Goal: Task Accomplishment & Management: Complete application form

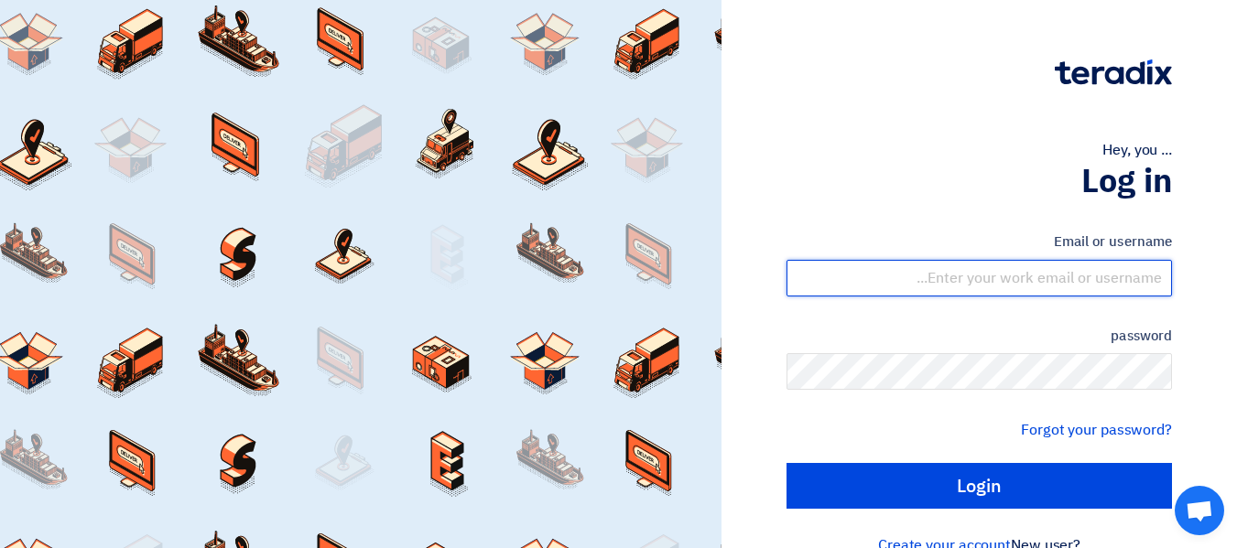
click at [1010, 274] on input "text" at bounding box center [979, 278] width 385 height 37
type input "[PERSON_NAME][EMAIL_ADDRESS][DOMAIN_NAME]"
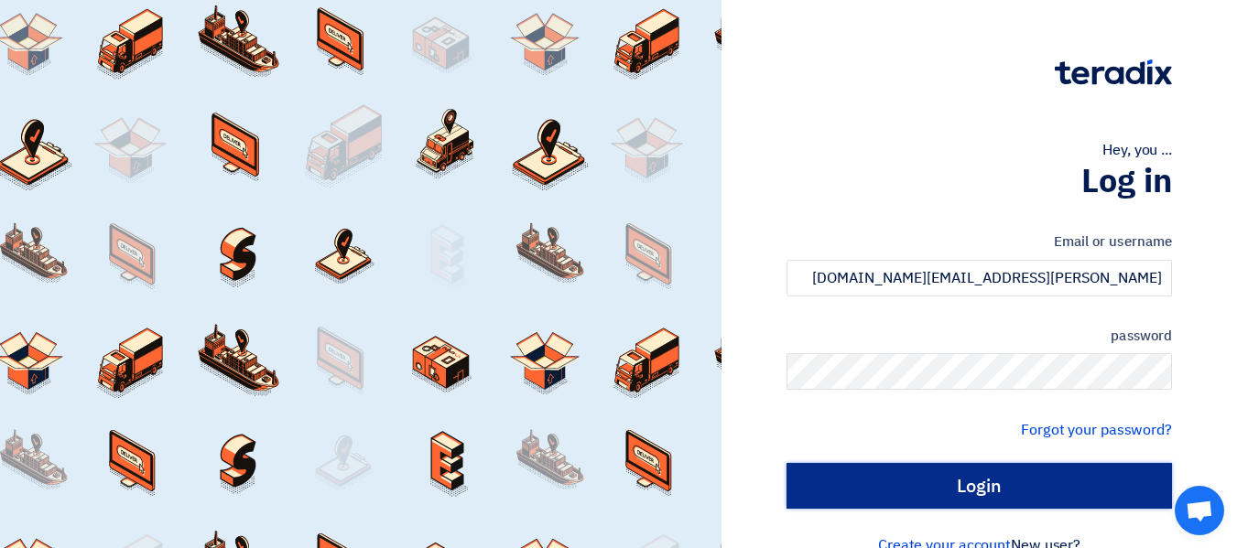
click at [971, 503] on input "Login" at bounding box center [979, 486] width 385 height 46
type input "Sign in"
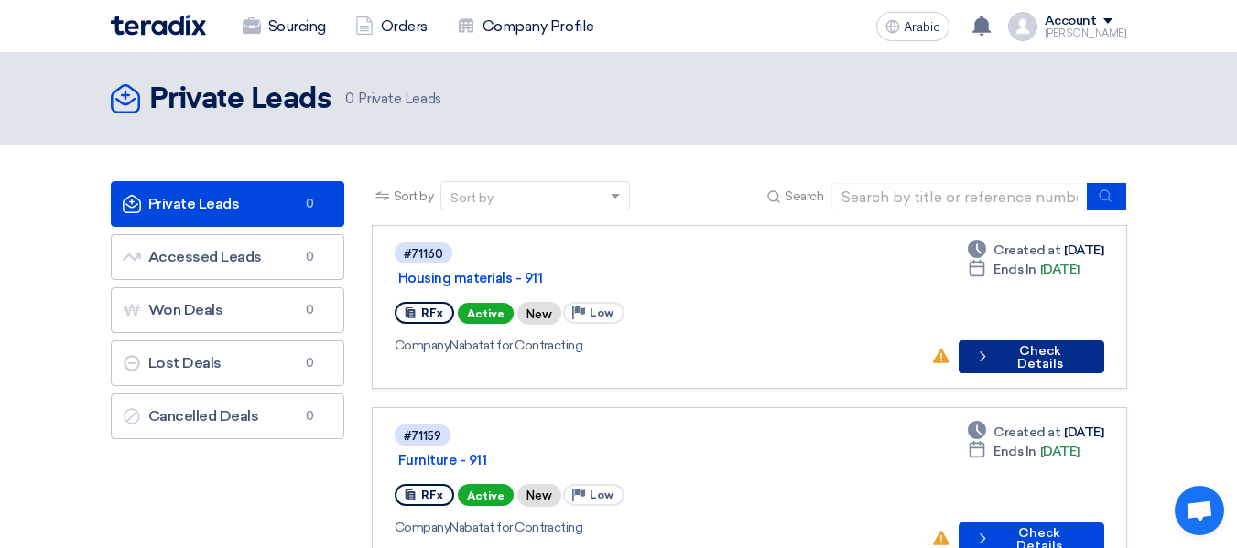
click at [1063, 343] on font "Check Details" at bounding box center [1040, 357] width 46 height 28
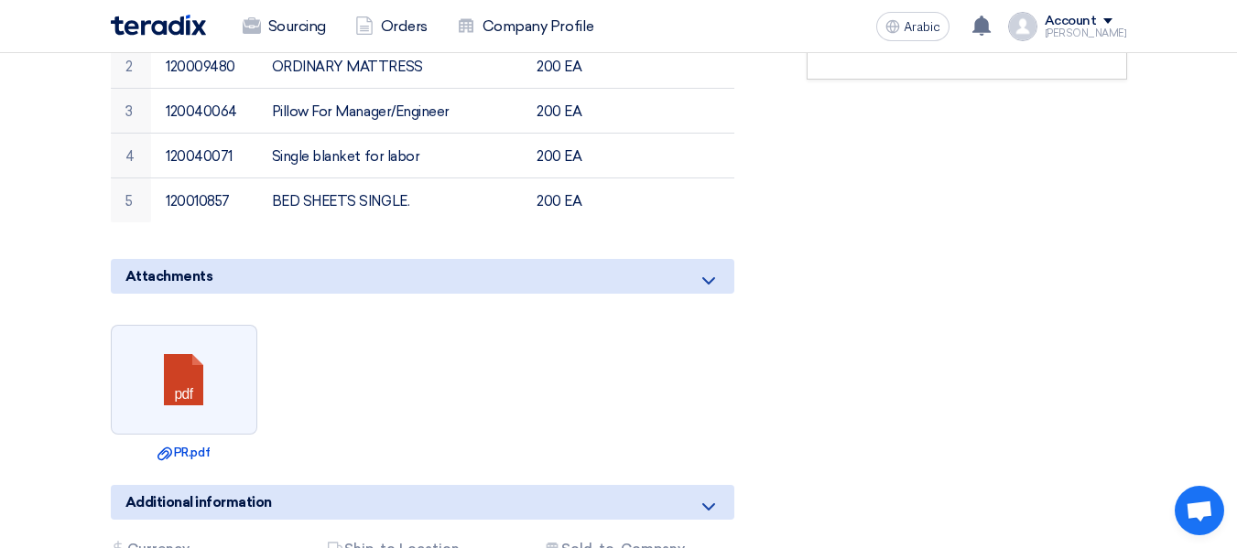
scroll to position [824, 0]
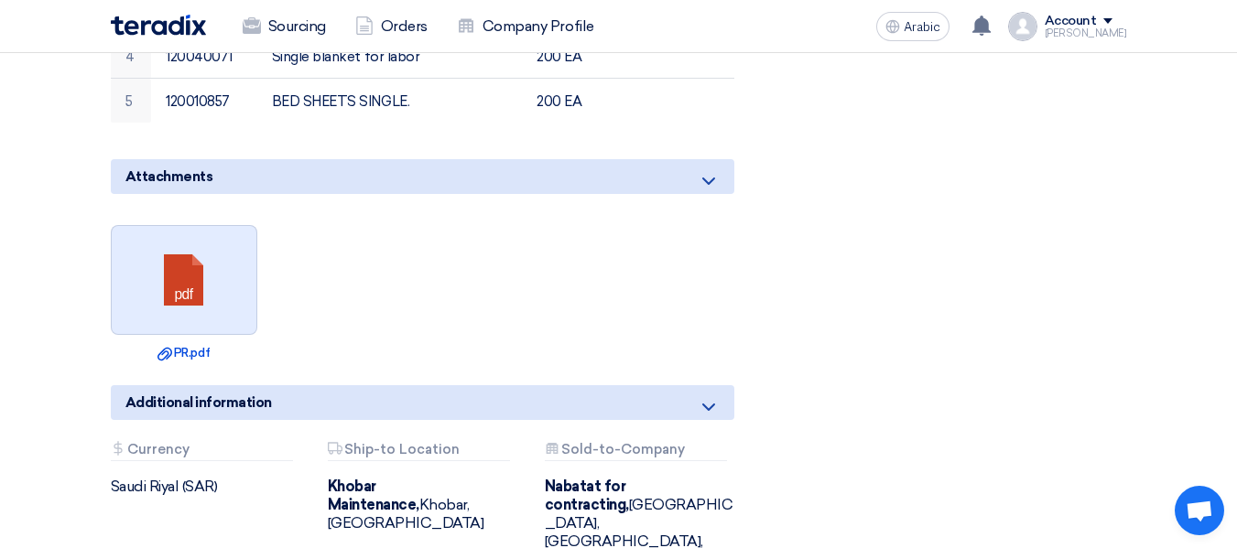
click at [193, 226] on link at bounding box center [185, 281] width 147 height 110
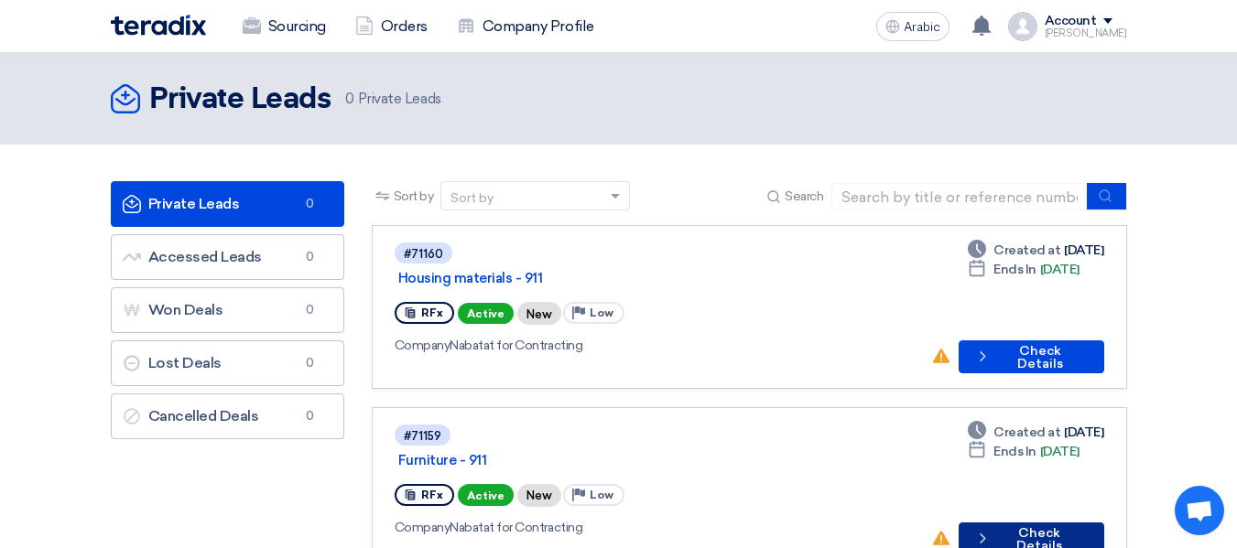
click at [1044, 526] on font "Check Details" at bounding box center [1039, 540] width 46 height 28
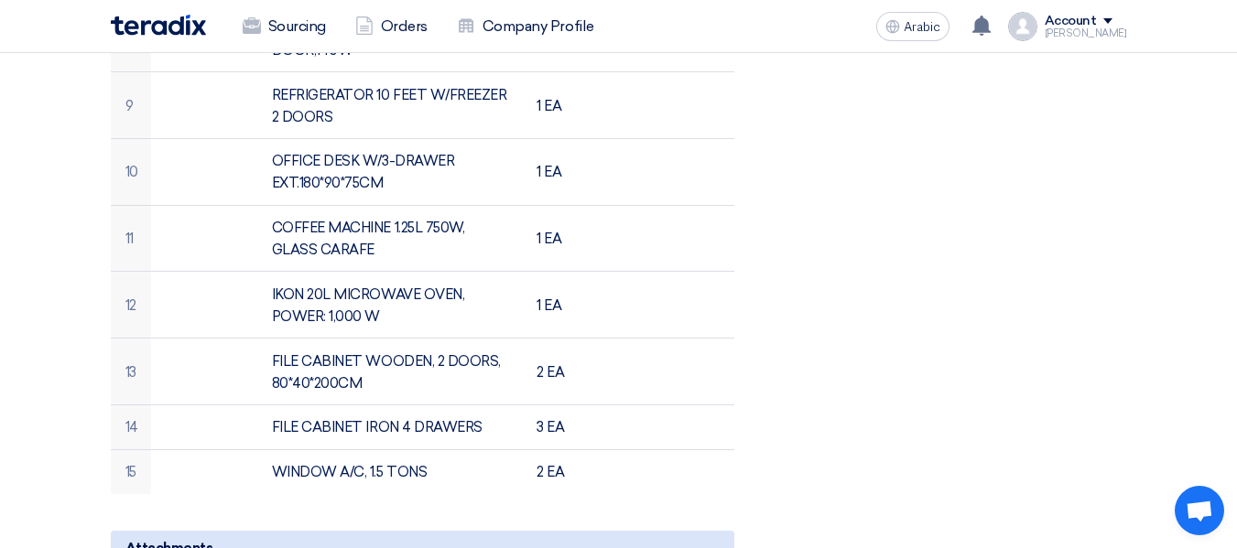
scroll to position [1099, 0]
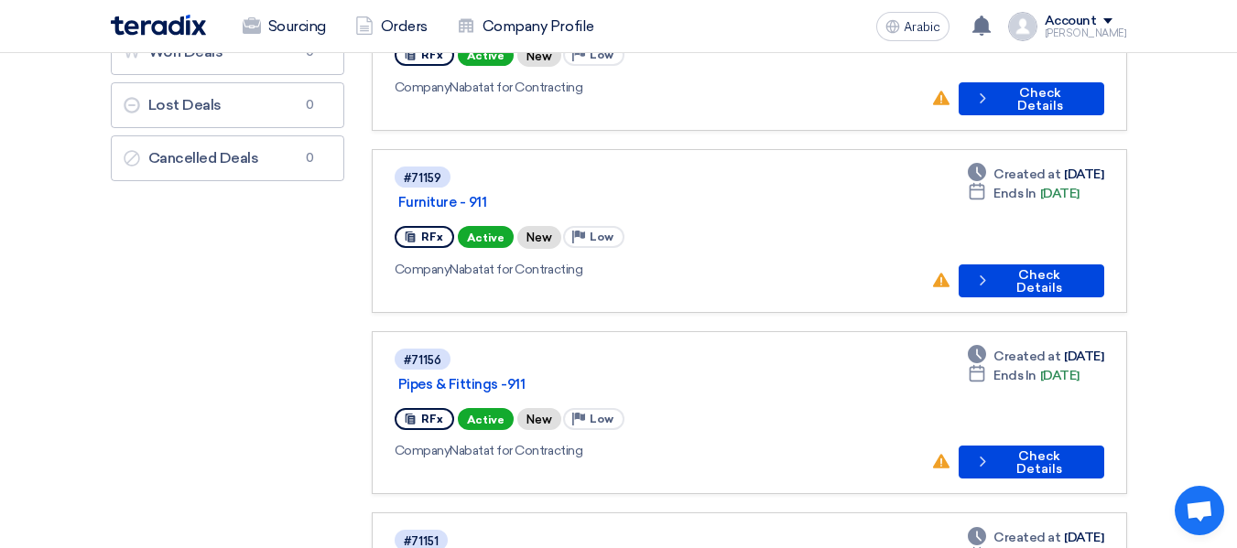
scroll to position [275, 0]
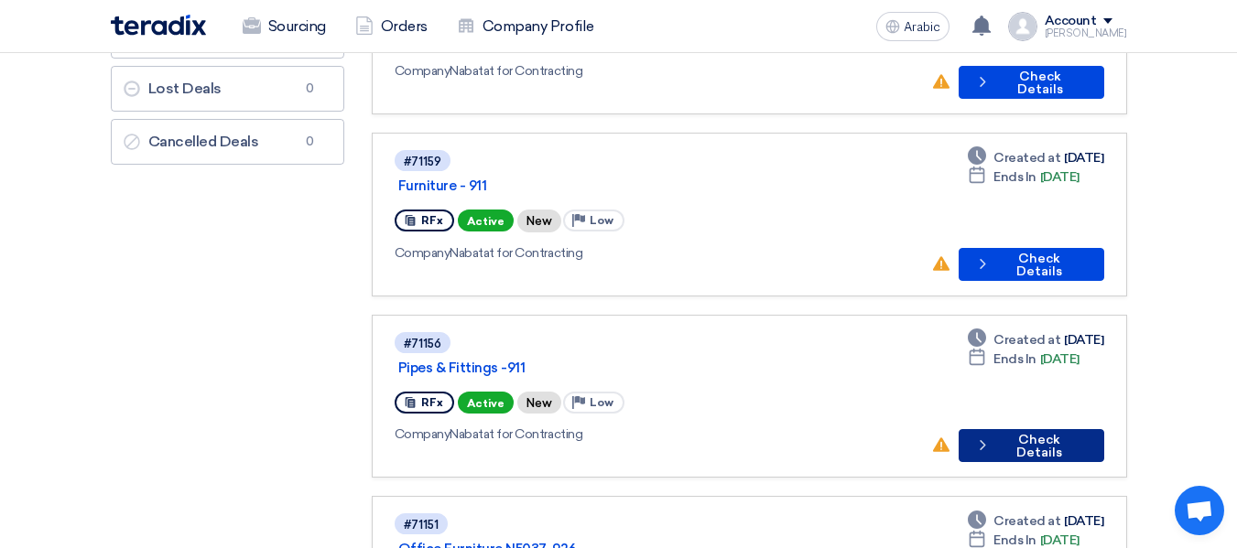
click at [1016, 432] on font "Check Details" at bounding box center [1039, 446] width 46 height 28
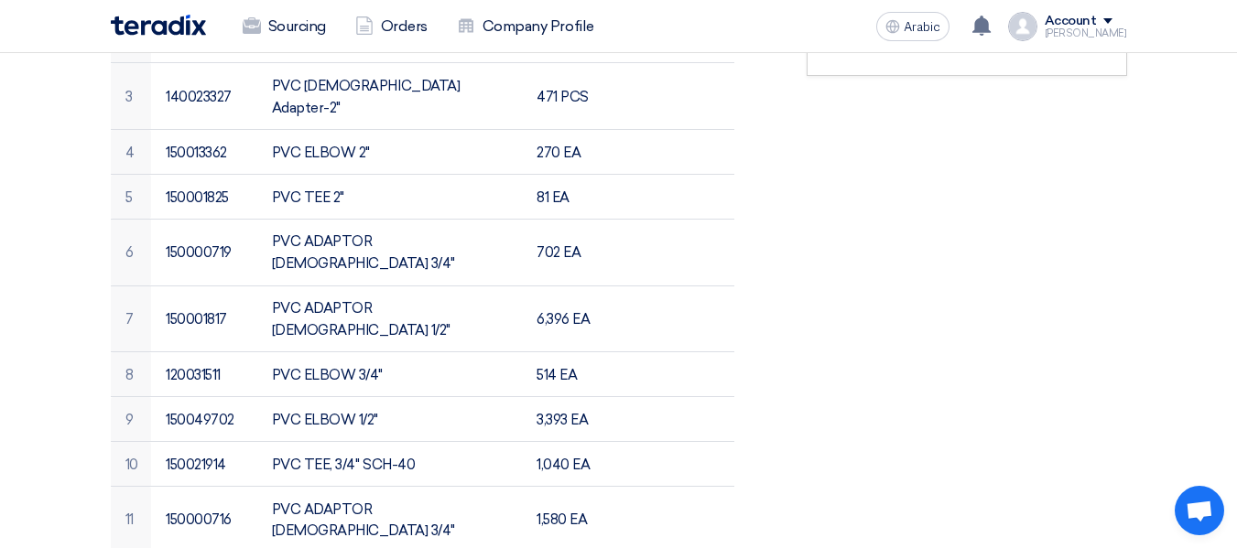
scroll to position [824, 0]
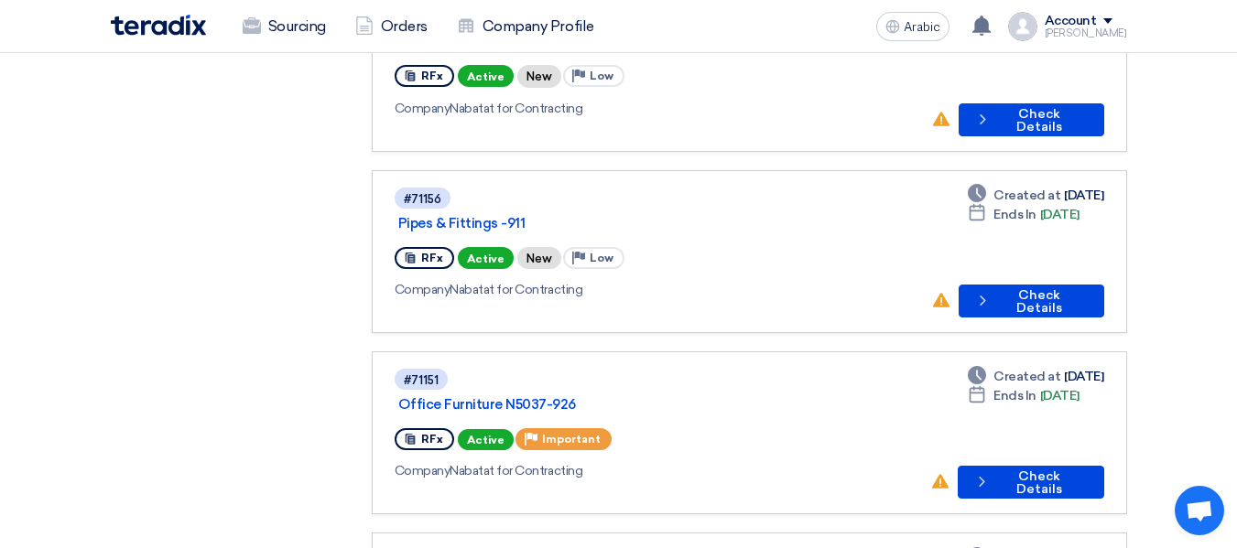
scroll to position [458, 0]
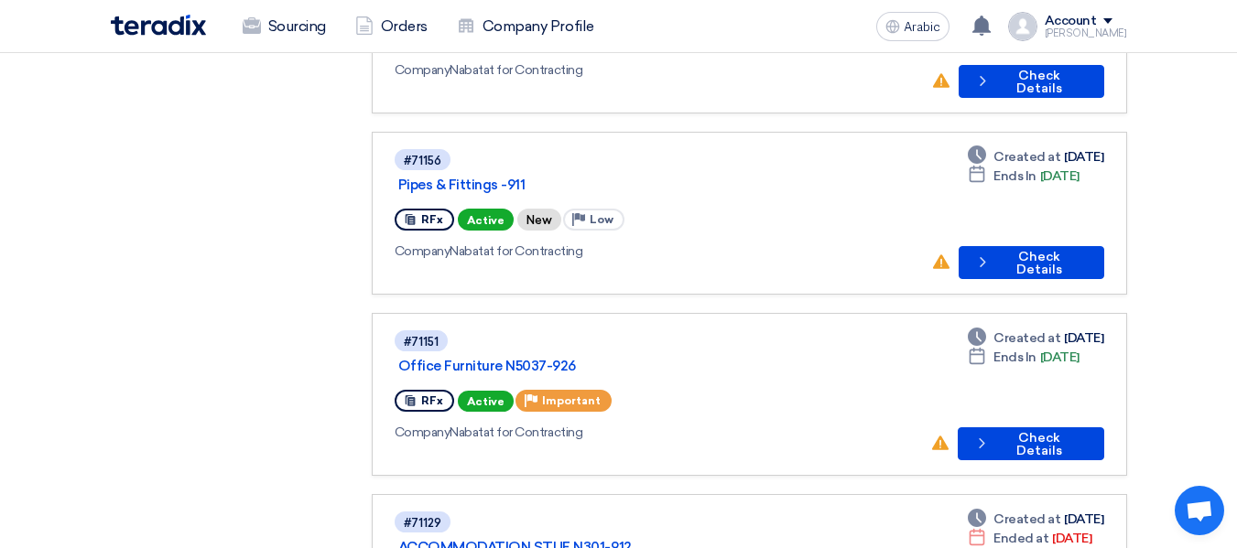
drag, startPoint x: 1039, startPoint y: 516, endPoint x: 844, endPoint y: 498, distance: 195.8
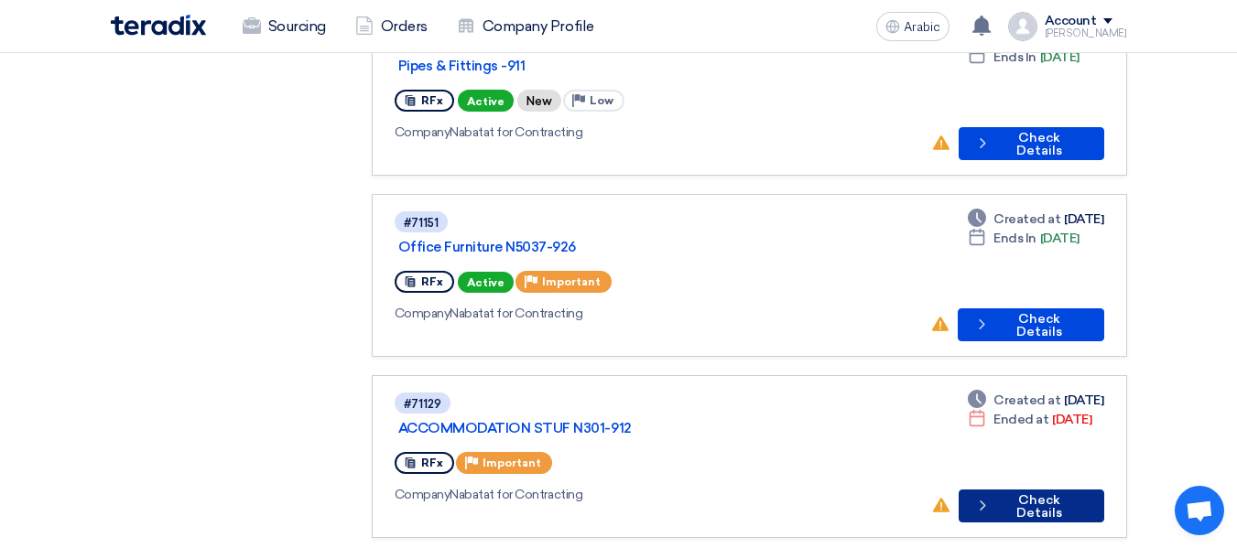
scroll to position [641, 0]
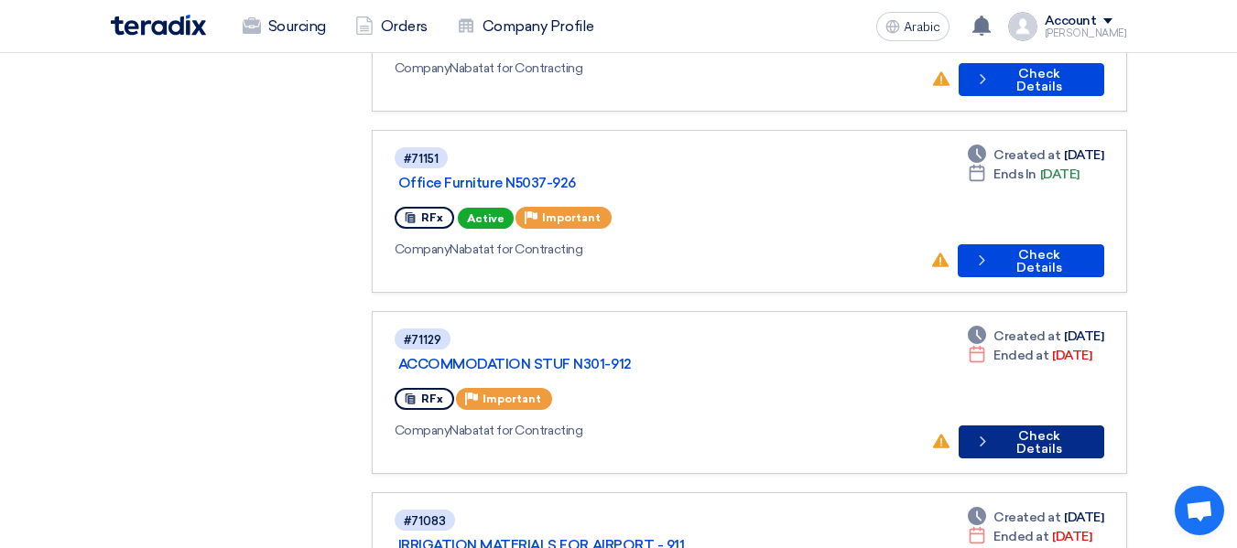
click at [1029, 429] on font "Check Details" at bounding box center [1039, 443] width 46 height 28
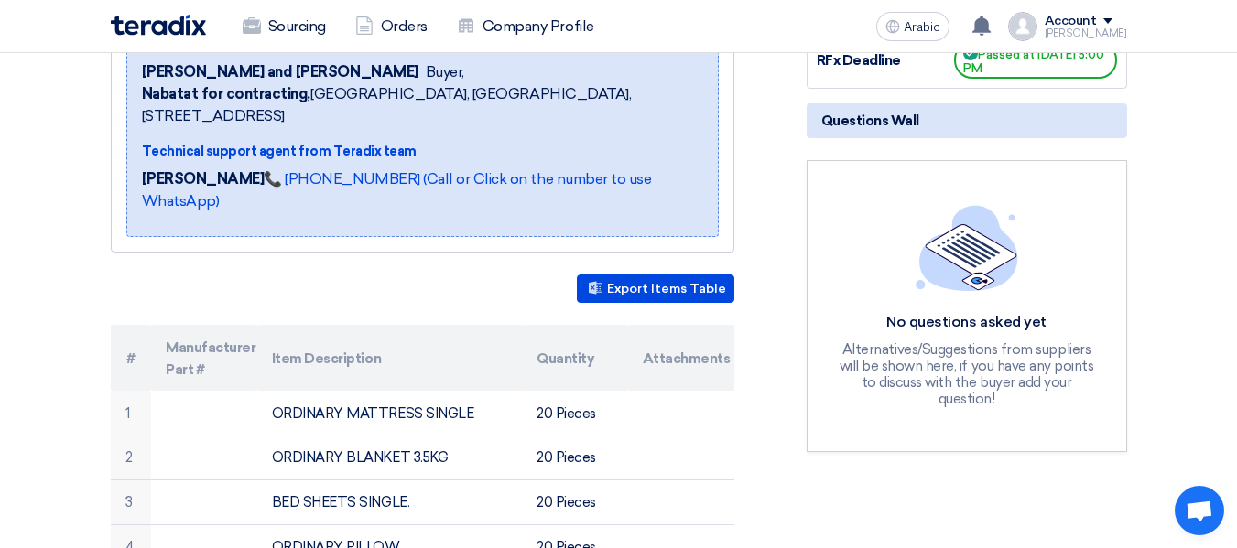
scroll to position [549, 0]
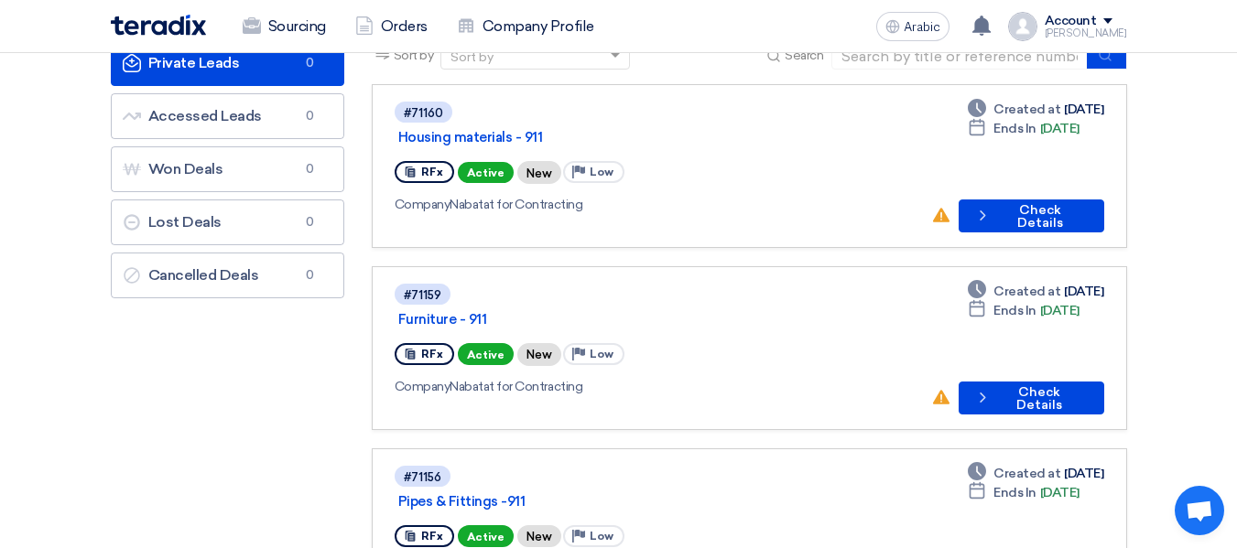
scroll to position [183, 0]
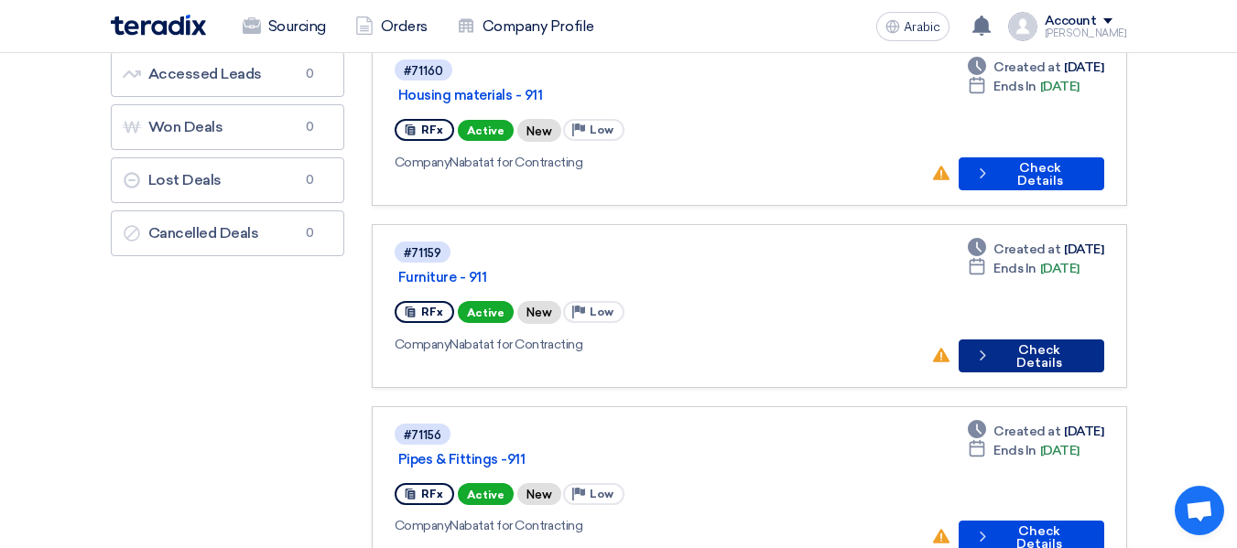
click at [1013, 340] on button "Check details Check Details" at bounding box center [1032, 356] width 146 height 33
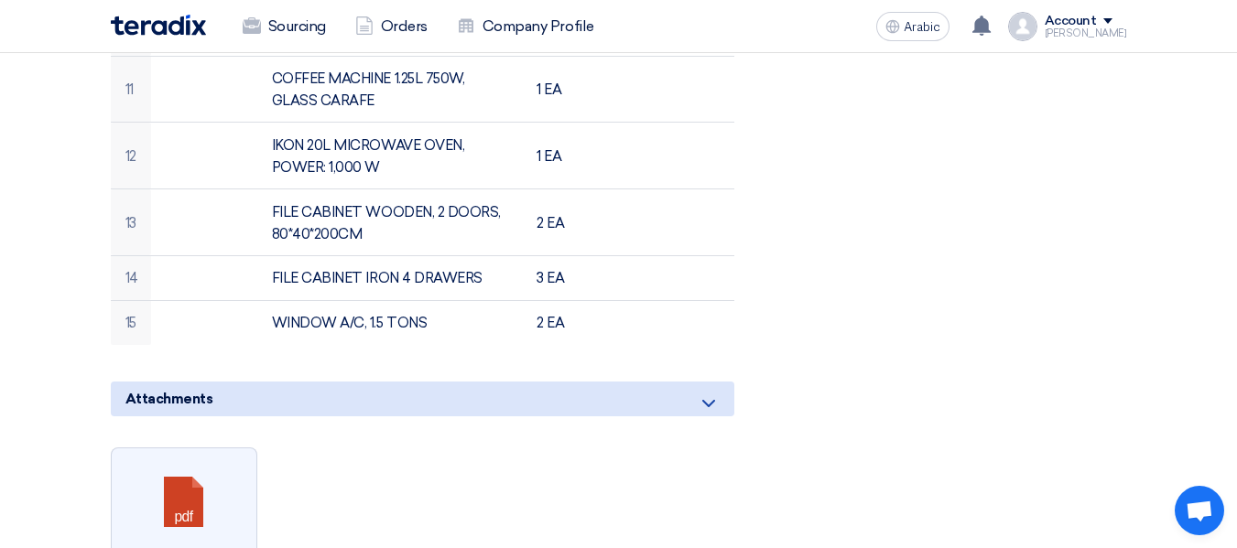
scroll to position [1465, 0]
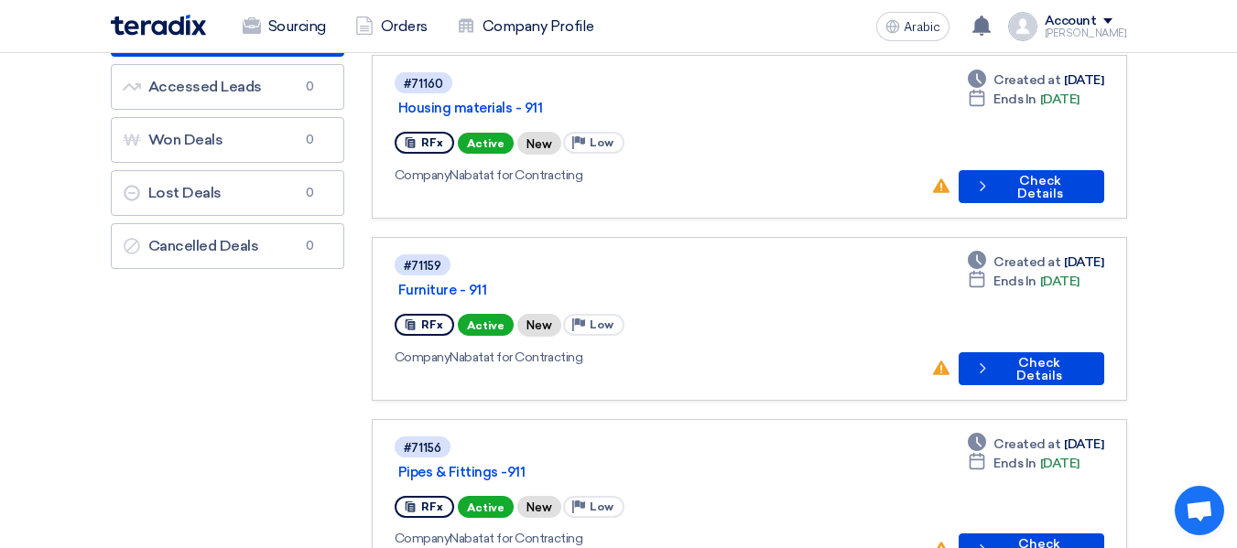
scroll to position [275, 0]
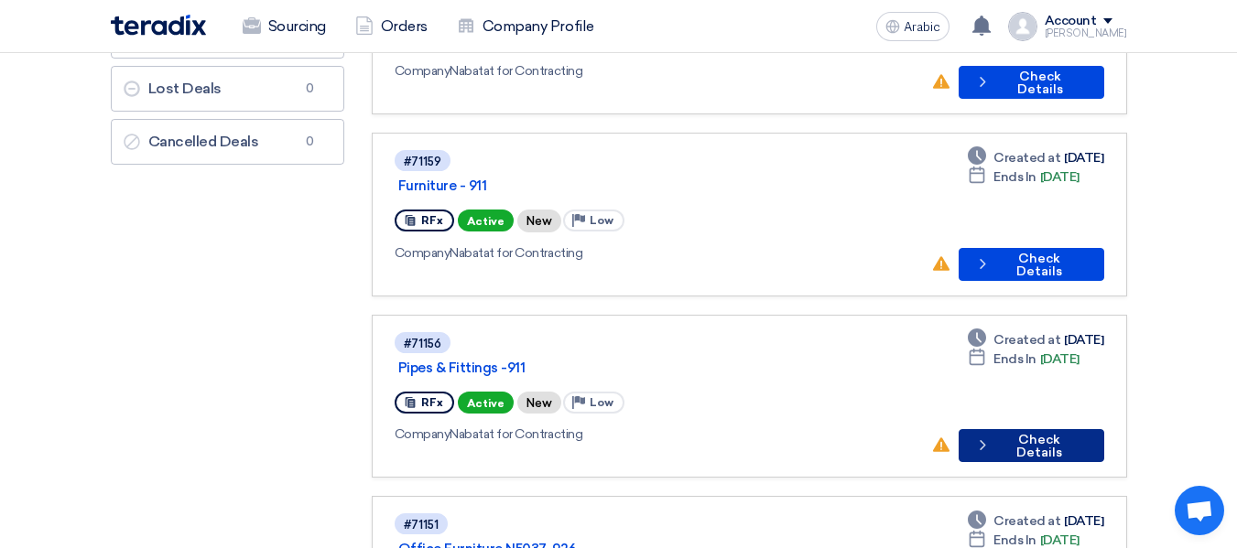
click at [1038, 429] on button "Check details Check Details" at bounding box center [1032, 445] width 146 height 33
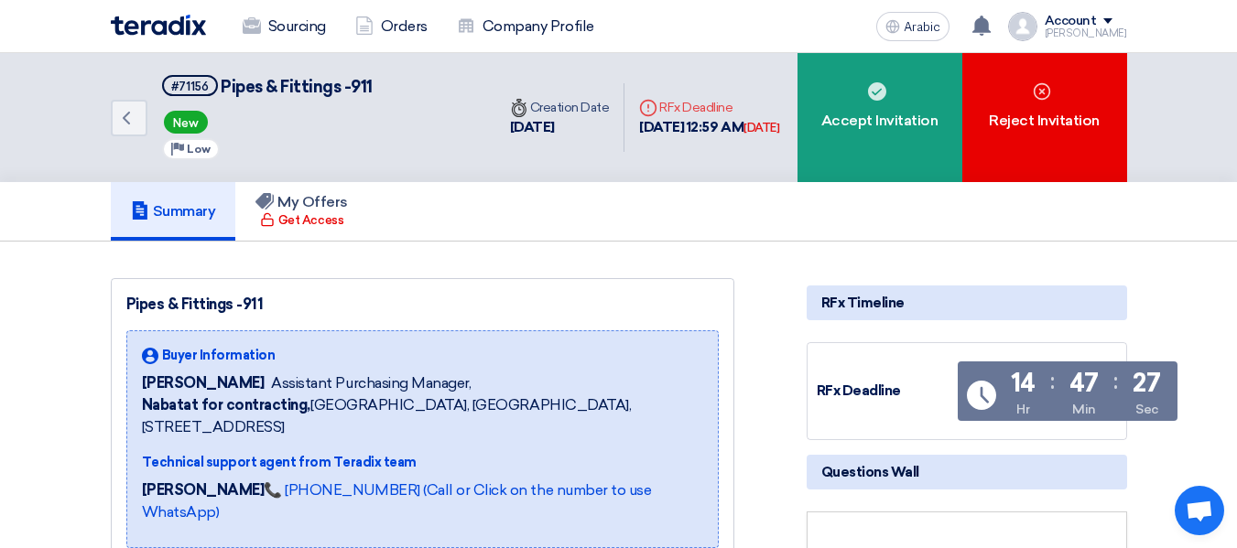
scroll to position [458, 0]
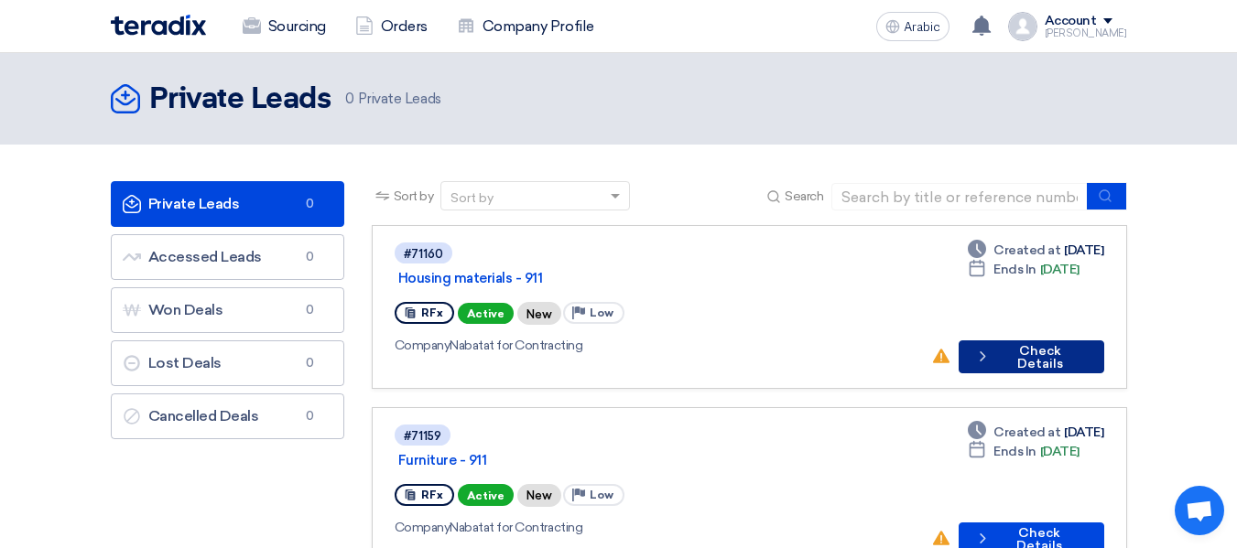
click at [1066, 341] on button "Check details Check Details" at bounding box center [1032, 357] width 146 height 33
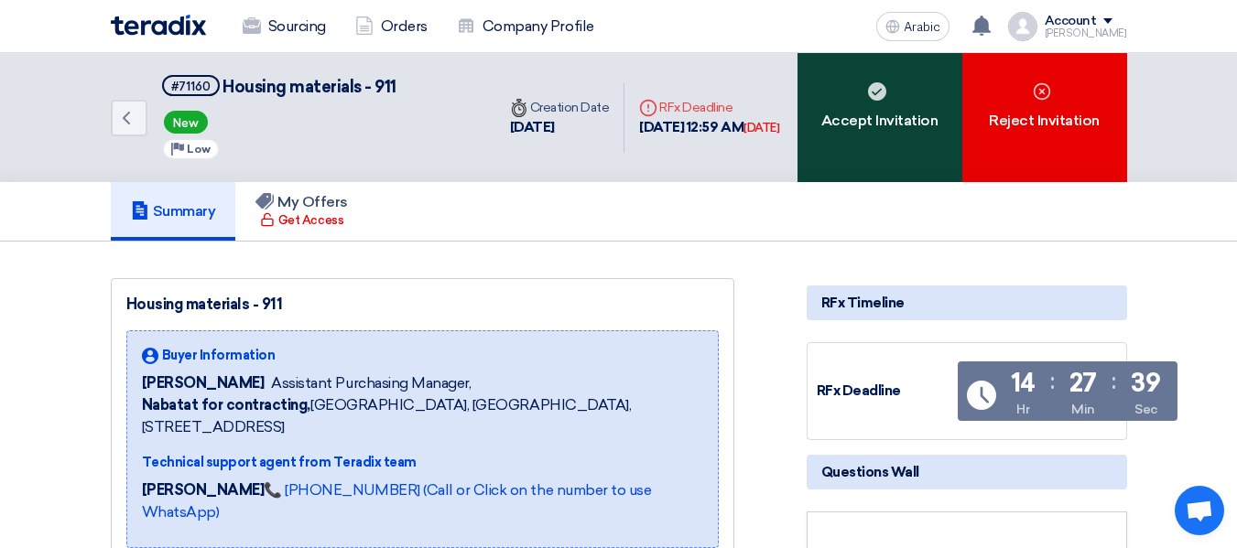
click at [834, 149] on div "Accept Invitation" at bounding box center [880, 117] width 165 height 129
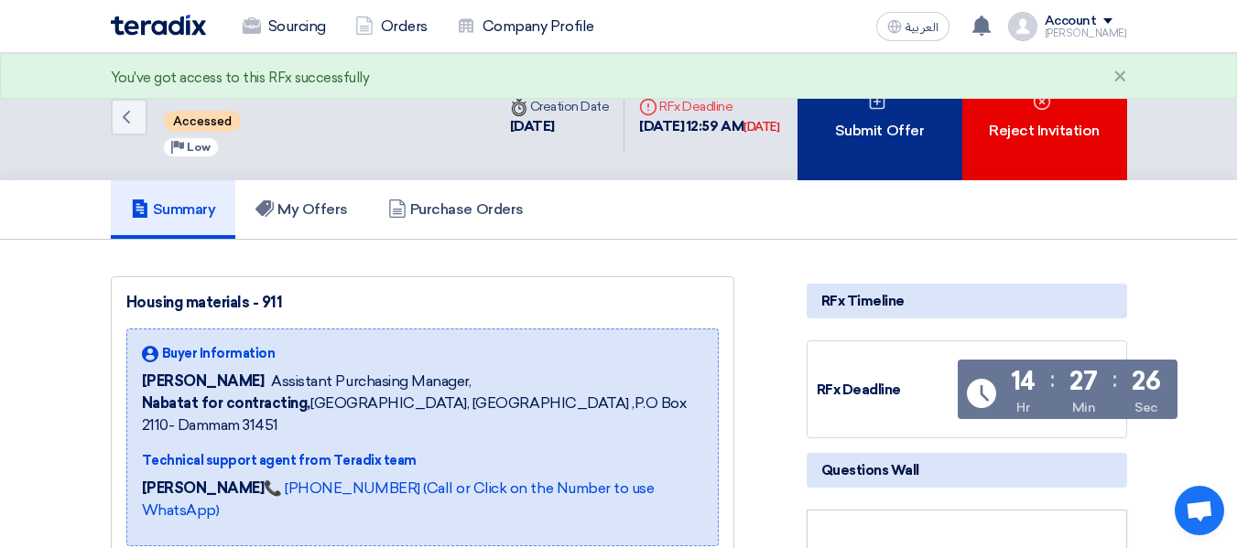
click at [851, 160] on div "Submit Offer" at bounding box center [880, 116] width 165 height 127
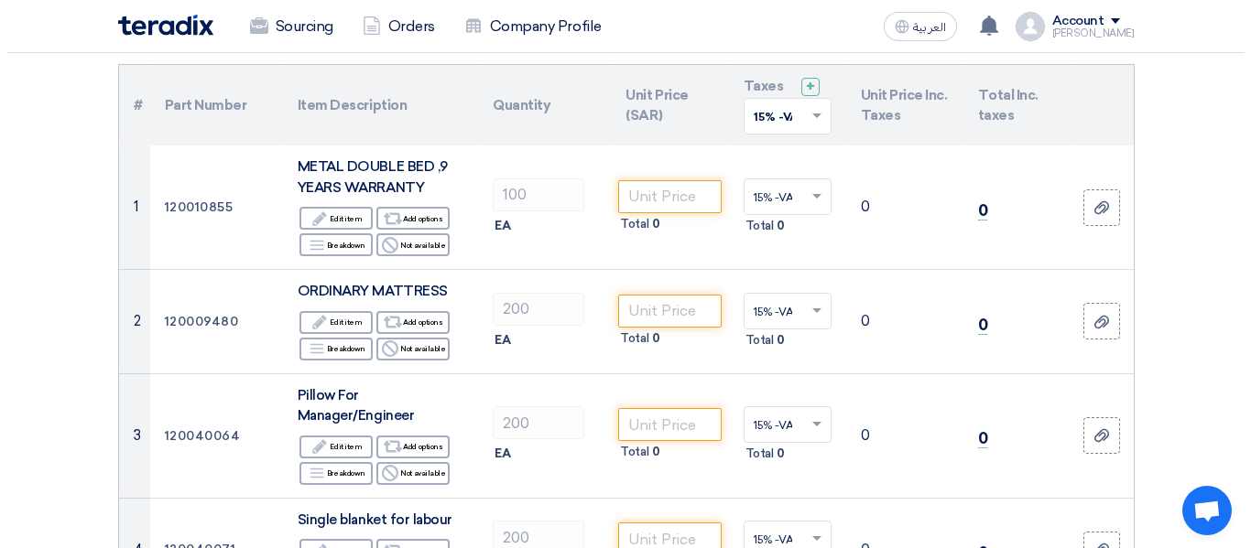
scroll to position [183, 0]
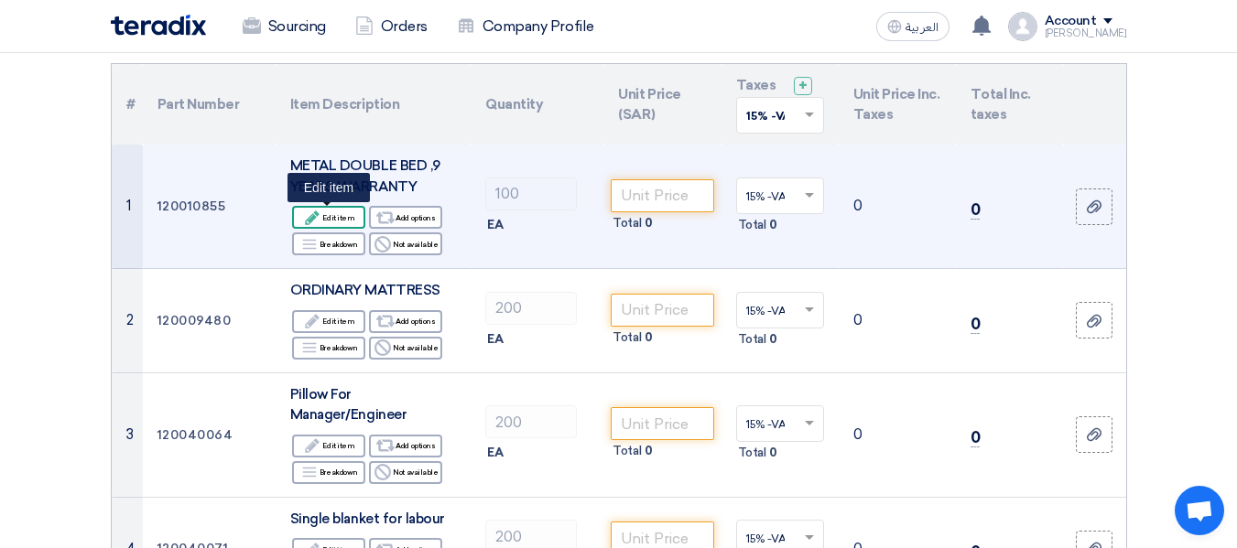
click at [349, 216] on div "Edit Edit item" at bounding box center [328, 217] width 73 height 23
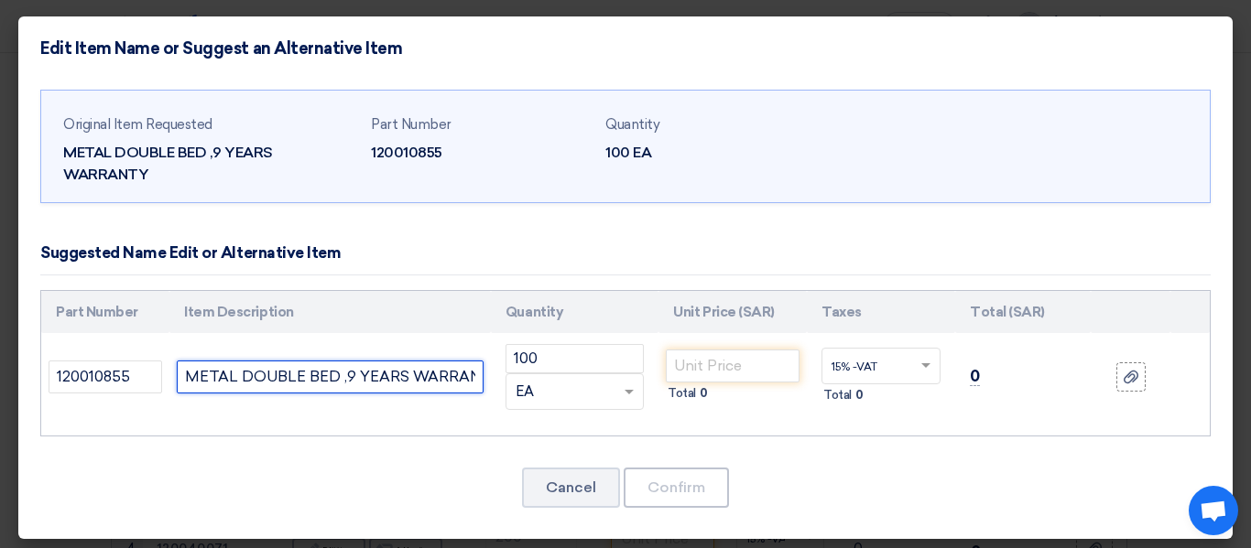
click at [463, 375] on input "METAL DOUBLE BED ,9 YEARS WARRANTY" at bounding box center [330, 377] width 307 height 33
drag, startPoint x: 472, startPoint y: 374, endPoint x: 62, endPoint y: 360, distance: 409.5
click at [62, 360] on tr "120010855 METAL DOUBLE BED ,9 YEARS WARRANTY 100 RFQ_STEP1.ITEMS.2.TYPE_PLACEHO…" at bounding box center [625, 377] width 1168 height 88
click at [258, 386] on input "TY" at bounding box center [330, 377] width 307 height 33
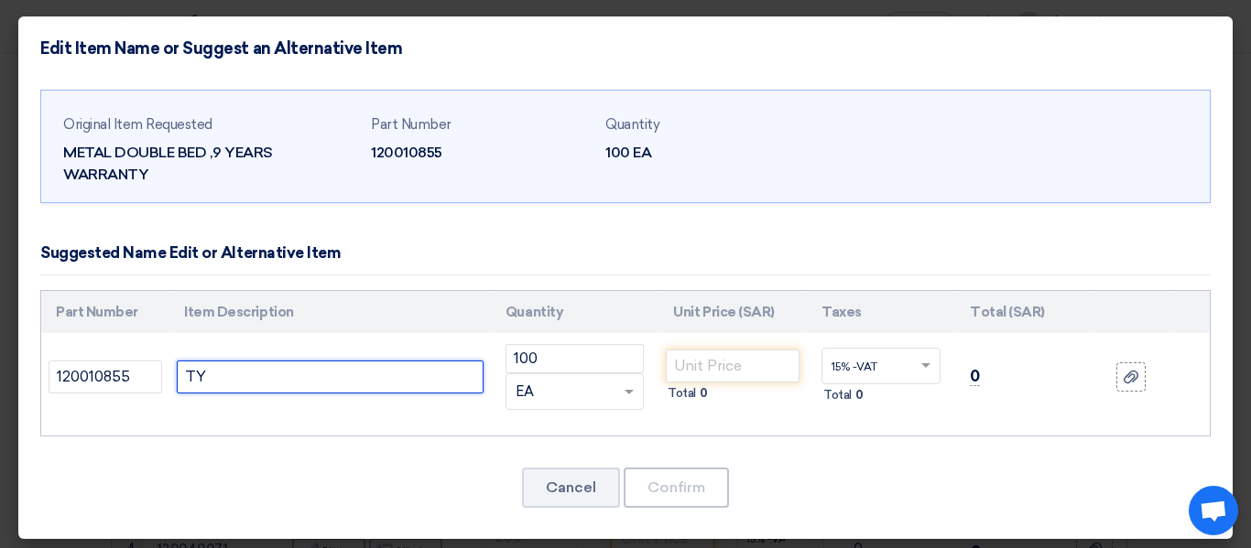
type input "T"
type input "Steel Bed double Al Haris 12 year warranty"
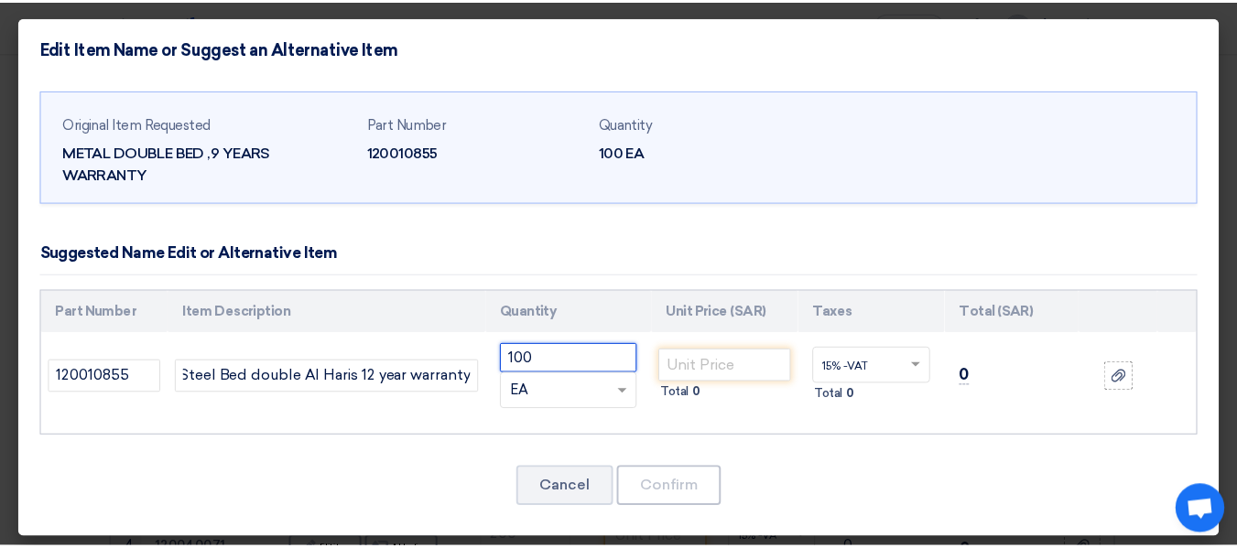
scroll to position [0, 0]
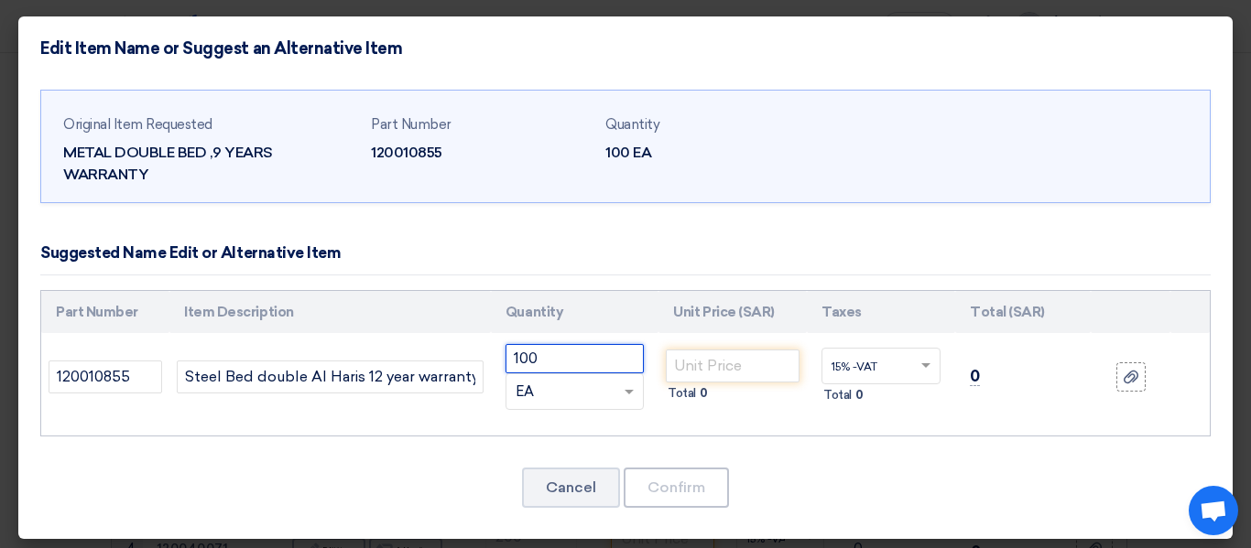
click at [570, 366] on input "100" at bounding box center [574, 358] width 138 height 29
click at [691, 369] on input "number" at bounding box center [733, 366] width 134 height 33
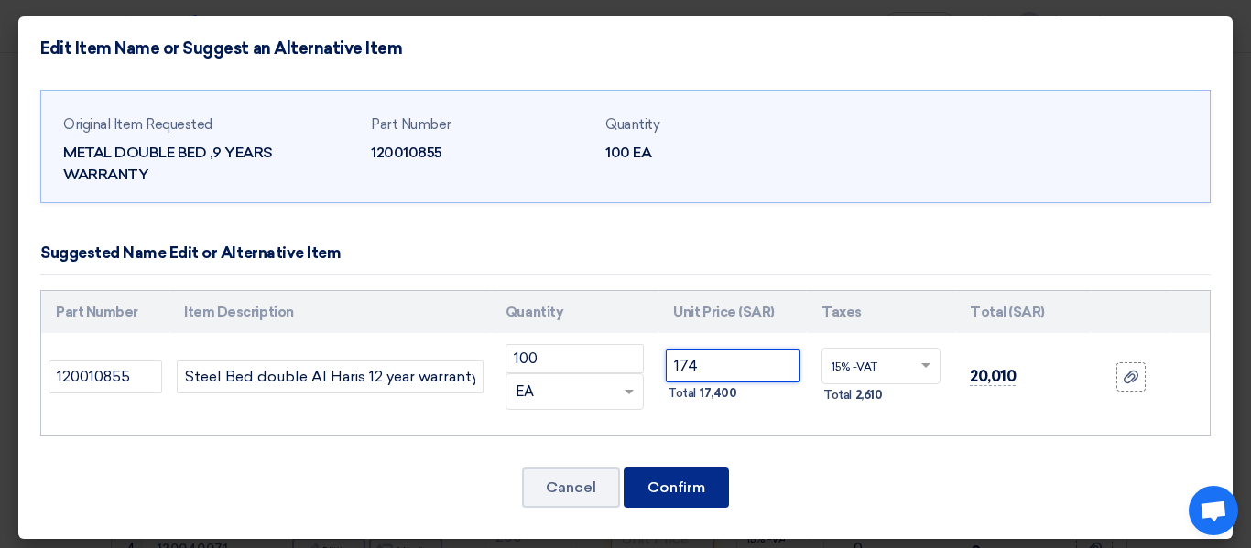
type input "174"
click at [700, 492] on button "Confirm" at bounding box center [676, 488] width 105 height 40
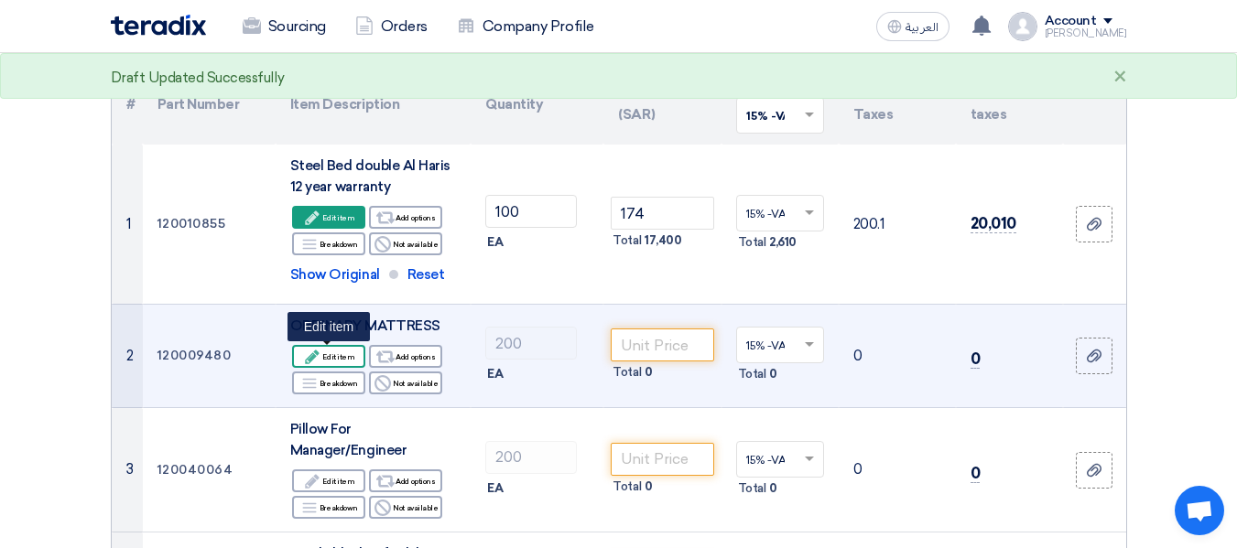
click at [339, 357] on div "Edit Edit item" at bounding box center [328, 356] width 73 height 23
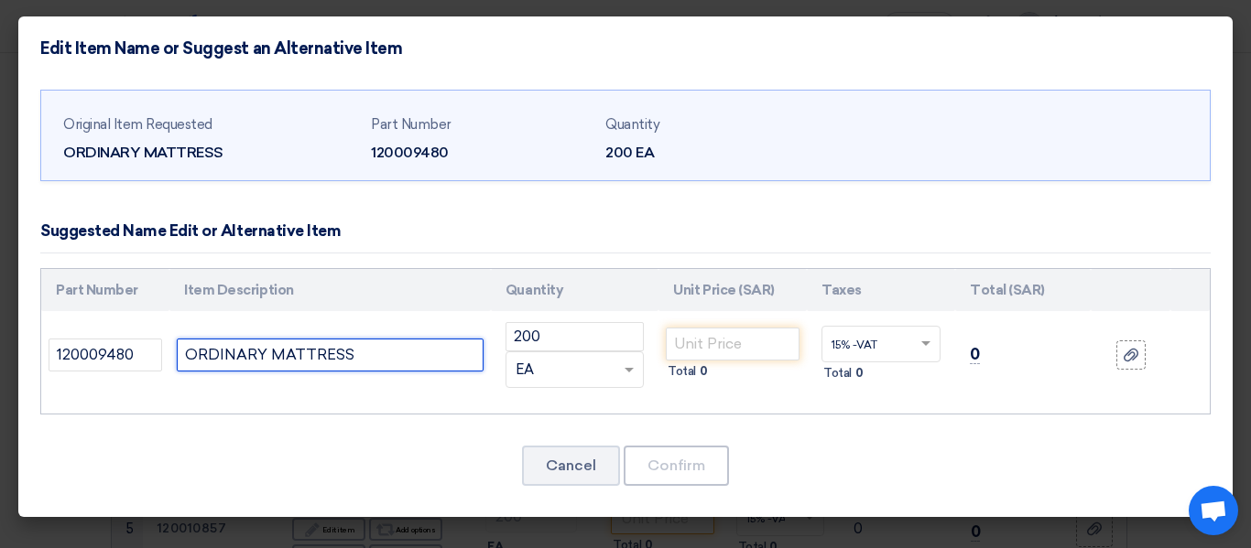
click at [402, 364] on input "ORDINARY MATTRESS" at bounding box center [330, 355] width 307 height 33
type input "ORDINARY MATTRESS 8cm"
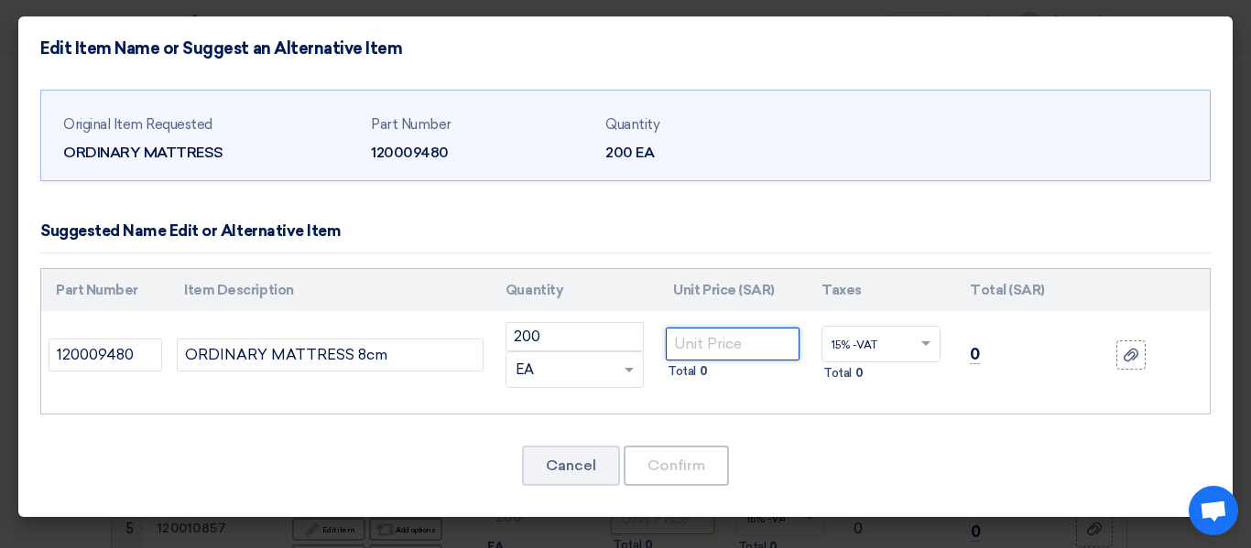
click at [738, 347] on input "number" at bounding box center [733, 344] width 134 height 33
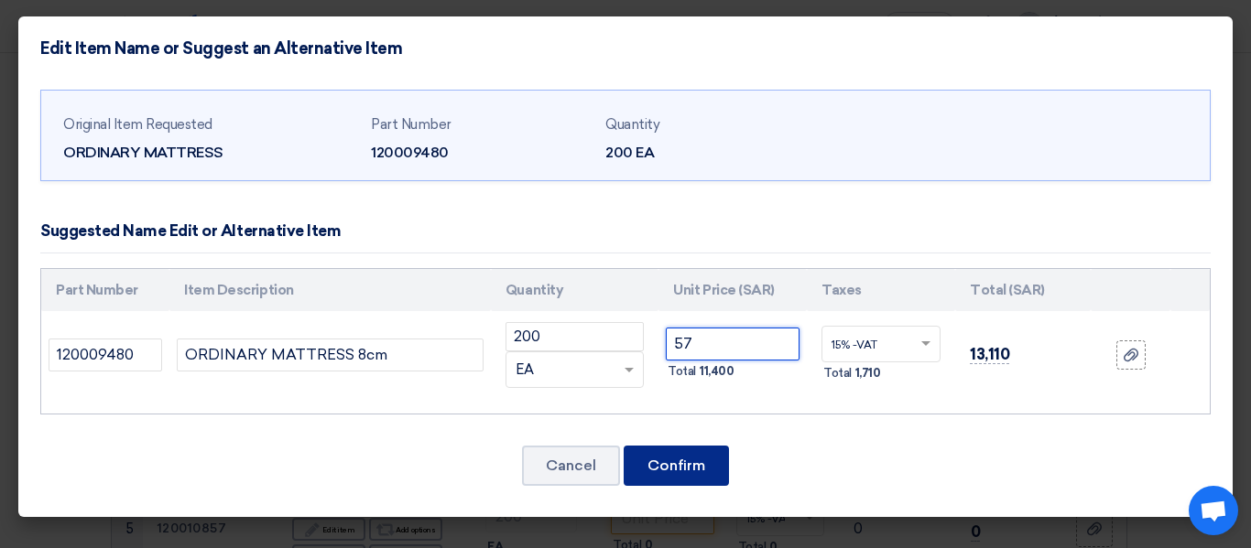
type input "57"
click at [696, 463] on button "Confirm" at bounding box center [676, 466] width 105 height 40
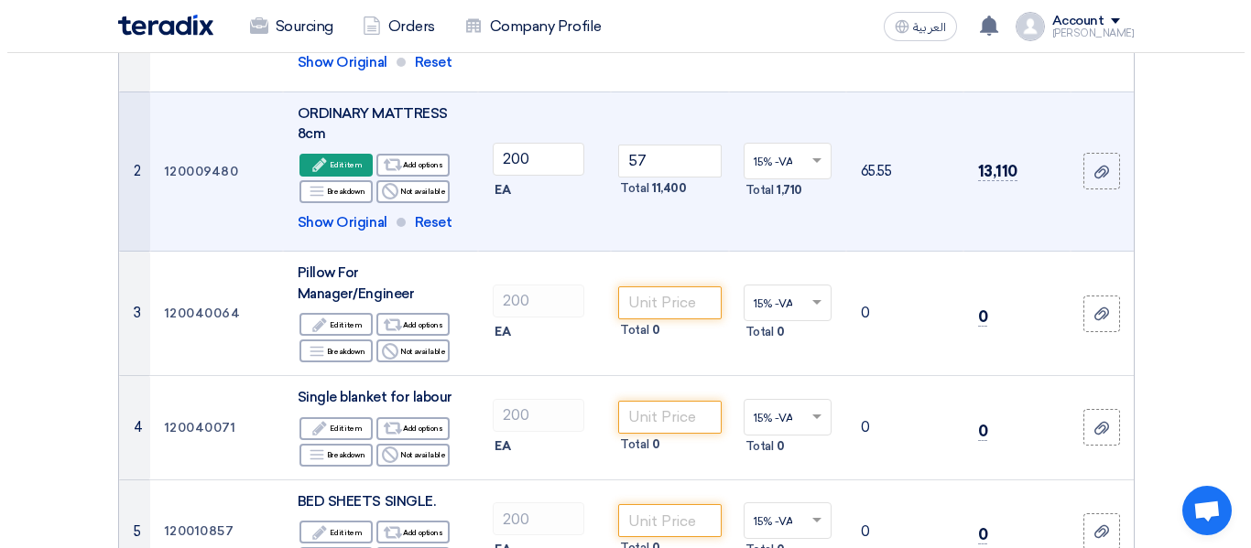
scroll to position [458, 0]
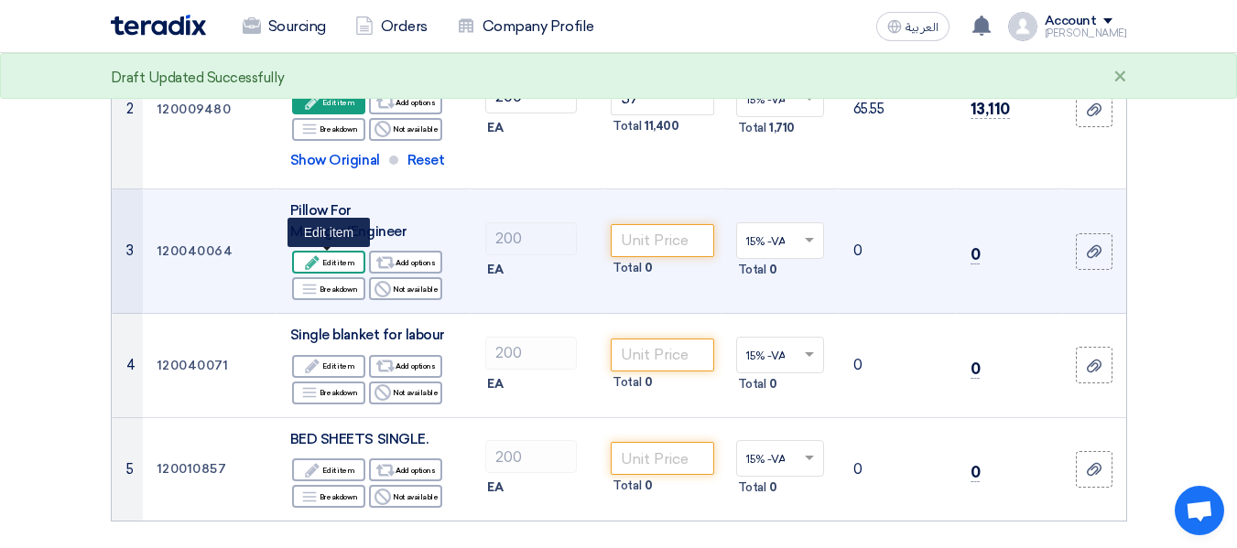
click at [345, 256] on div "Edit Edit item" at bounding box center [328, 262] width 73 height 23
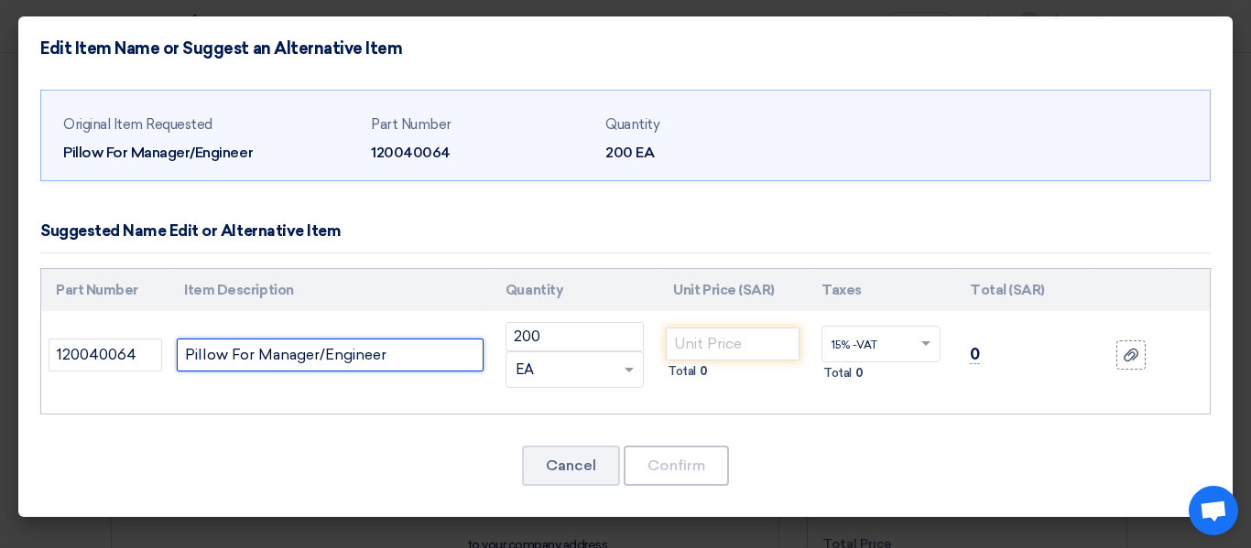
click at [413, 356] on input "Pillow For Manager/Engineer" at bounding box center [330, 355] width 307 height 33
type input "Pillow For Manager/Engineer medicated"
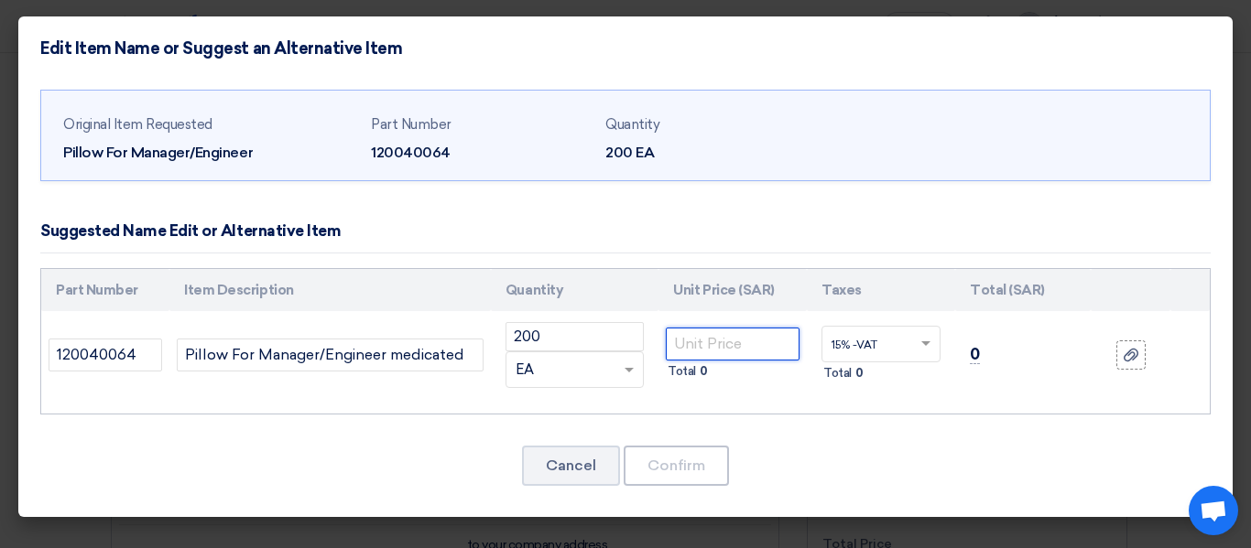
click at [720, 353] on input "number" at bounding box center [733, 344] width 134 height 33
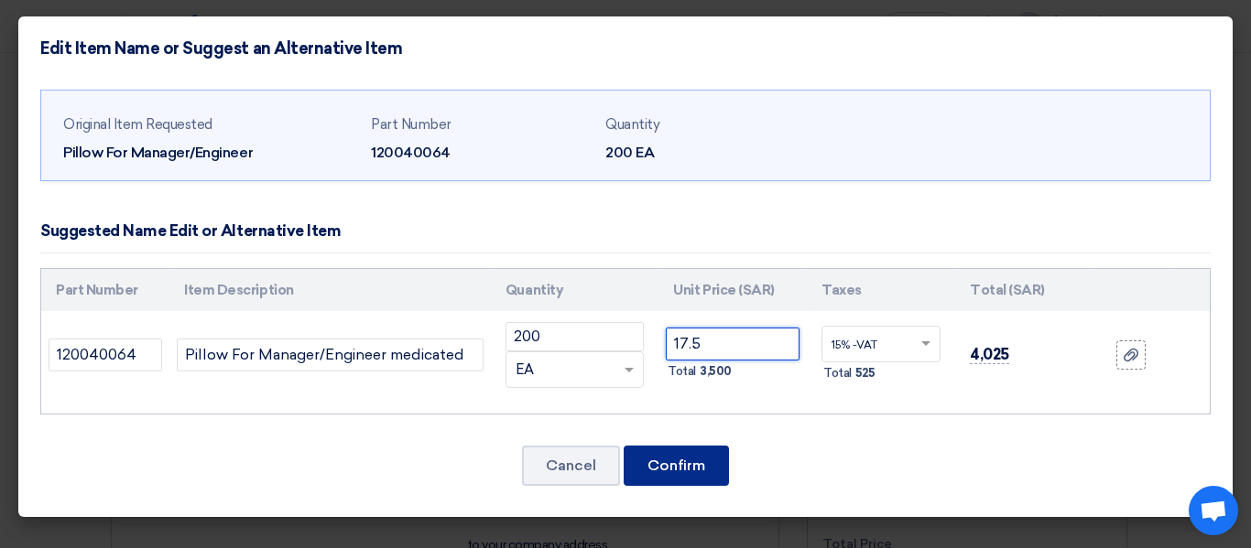
type input "17.5"
click at [697, 460] on button "Confirm" at bounding box center [676, 466] width 105 height 40
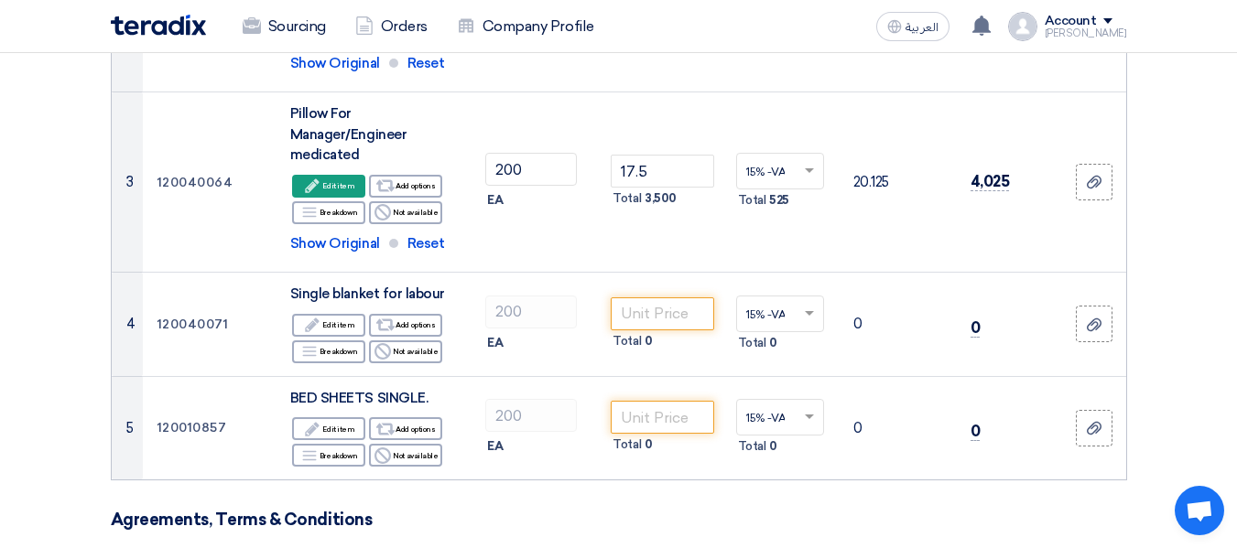
scroll to position [549, 0]
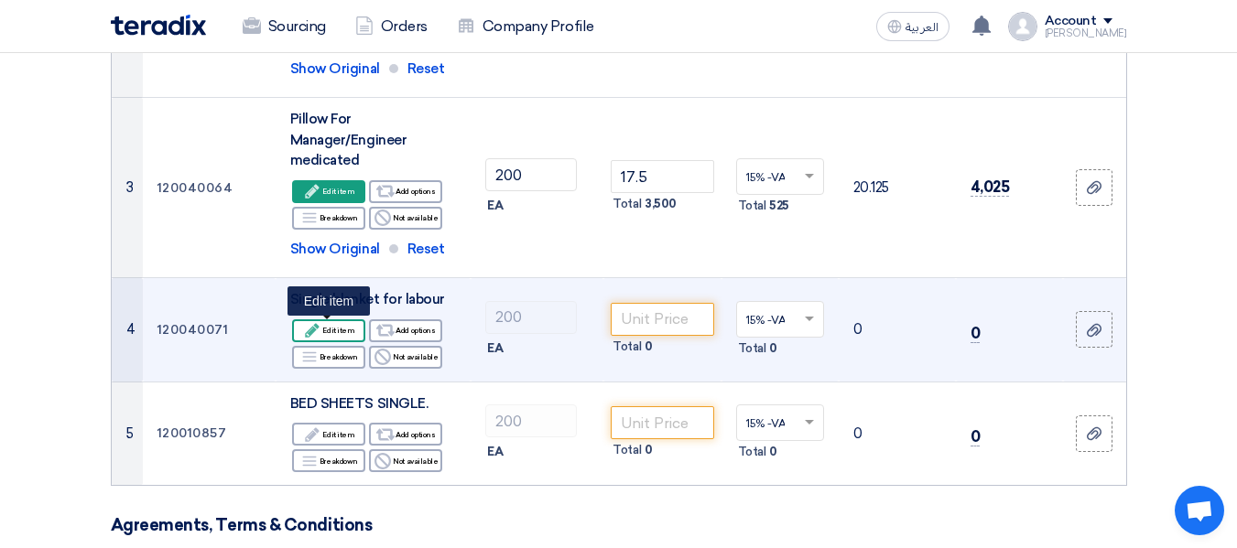
click at [341, 333] on div "Edit Edit item" at bounding box center [328, 331] width 73 height 23
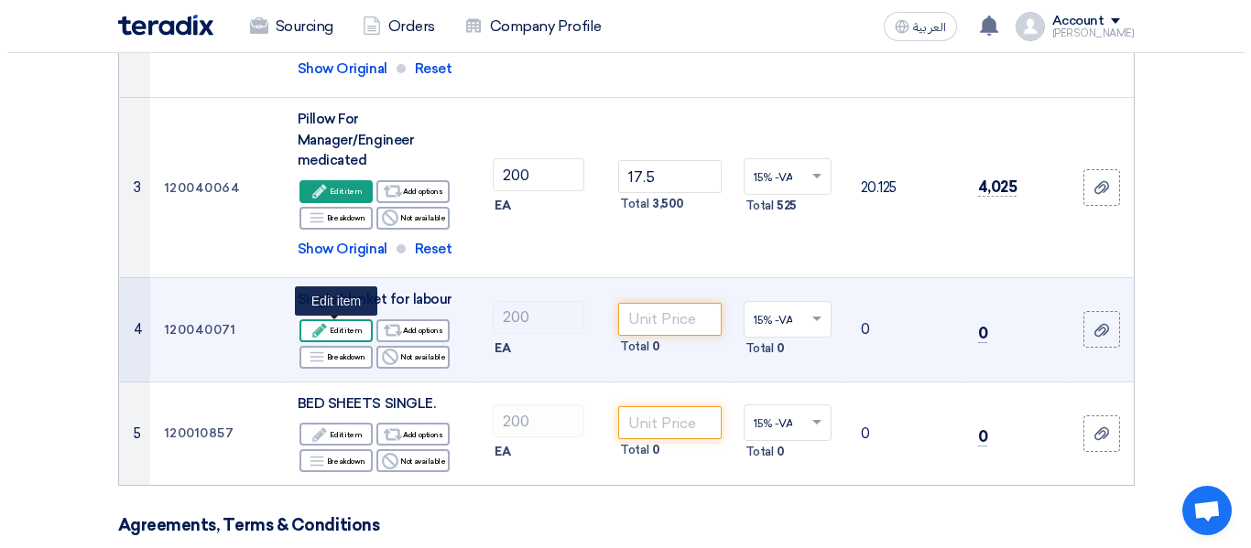
scroll to position [390, 0]
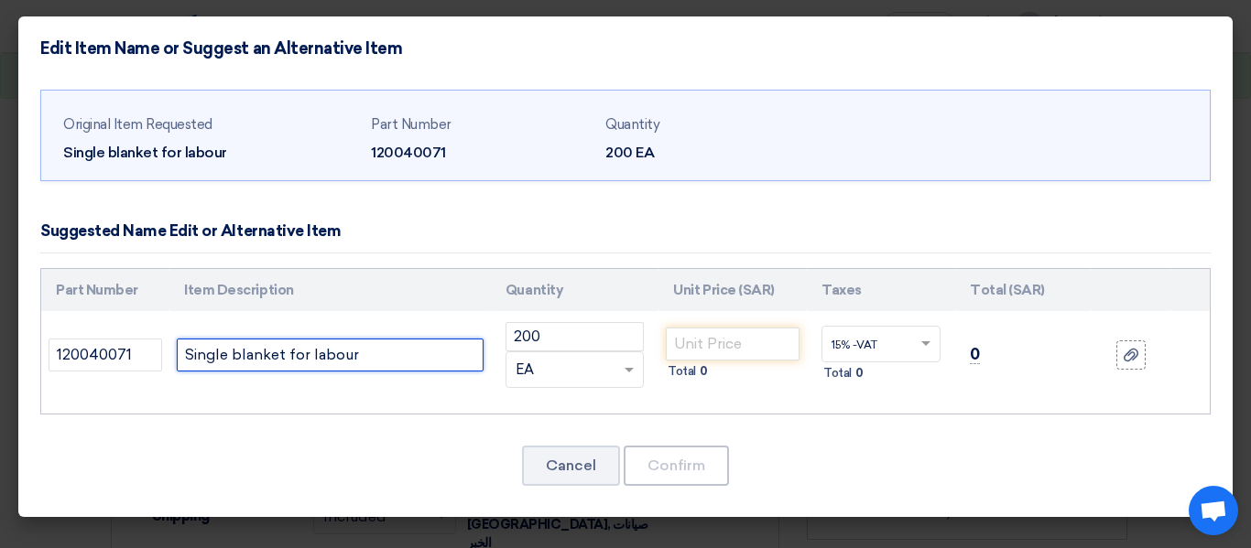
click at [402, 357] on input "Single blanket for labour" at bounding box center [330, 355] width 307 height 33
type input "Single blanket for labour 3kg"
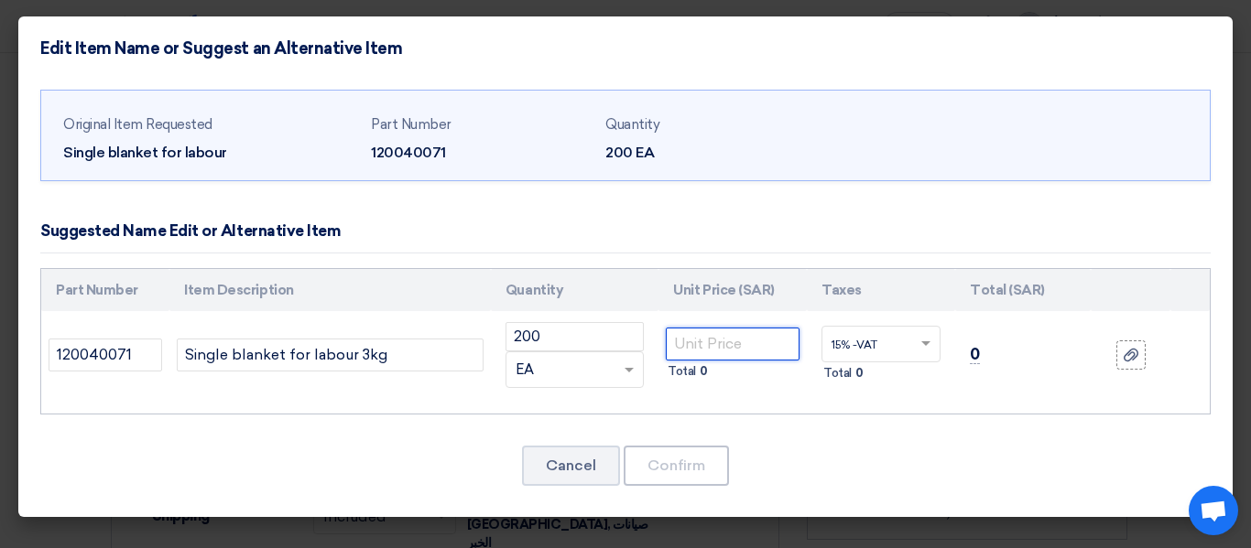
click at [714, 349] on input "number" at bounding box center [733, 344] width 134 height 33
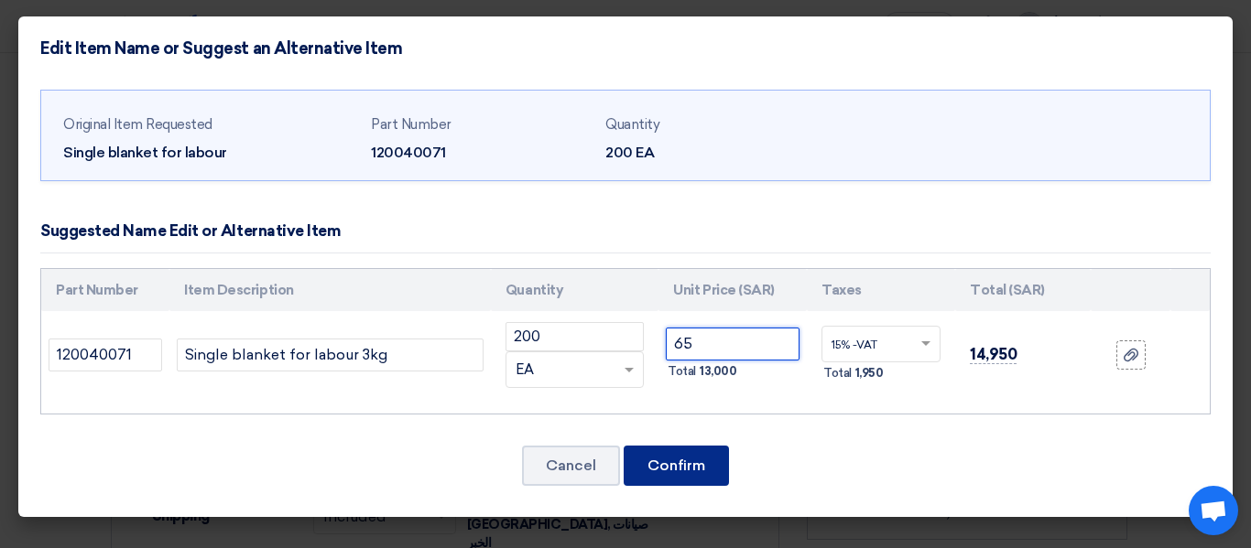
type input "65"
click at [697, 464] on button "Confirm" at bounding box center [676, 466] width 105 height 40
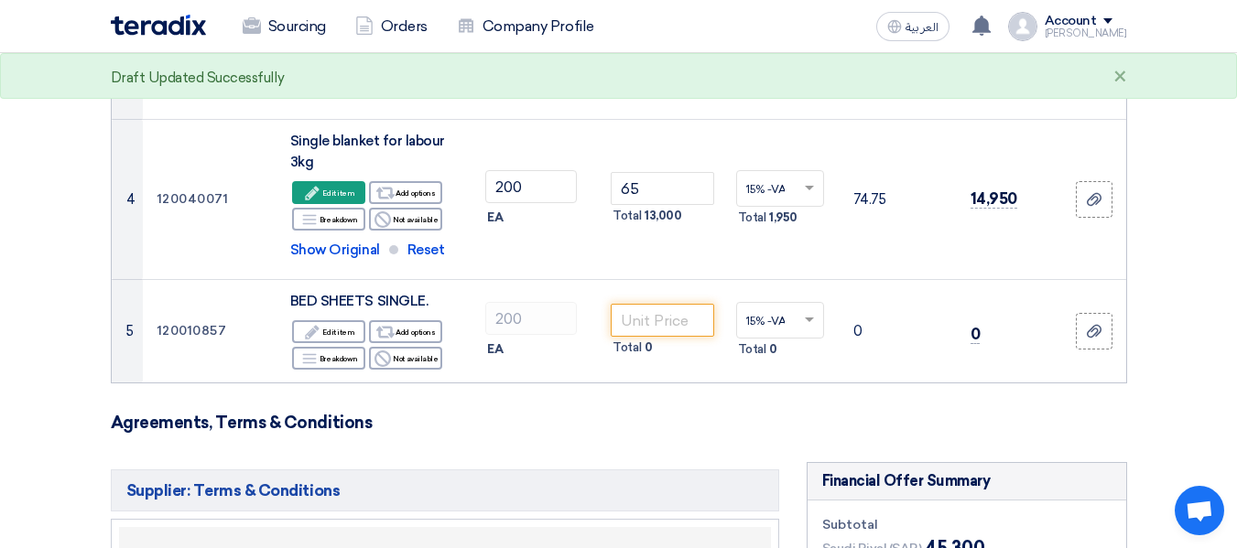
scroll to position [707, 0]
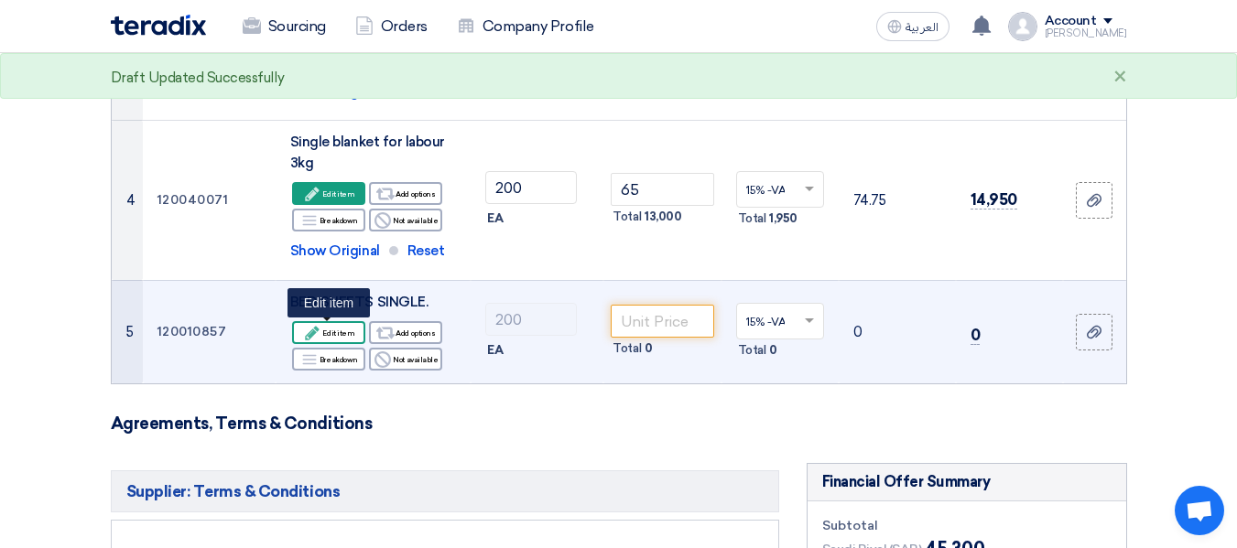
click at [351, 332] on div "Edit Edit item" at bounding box center [328, 332] width 73 height 23
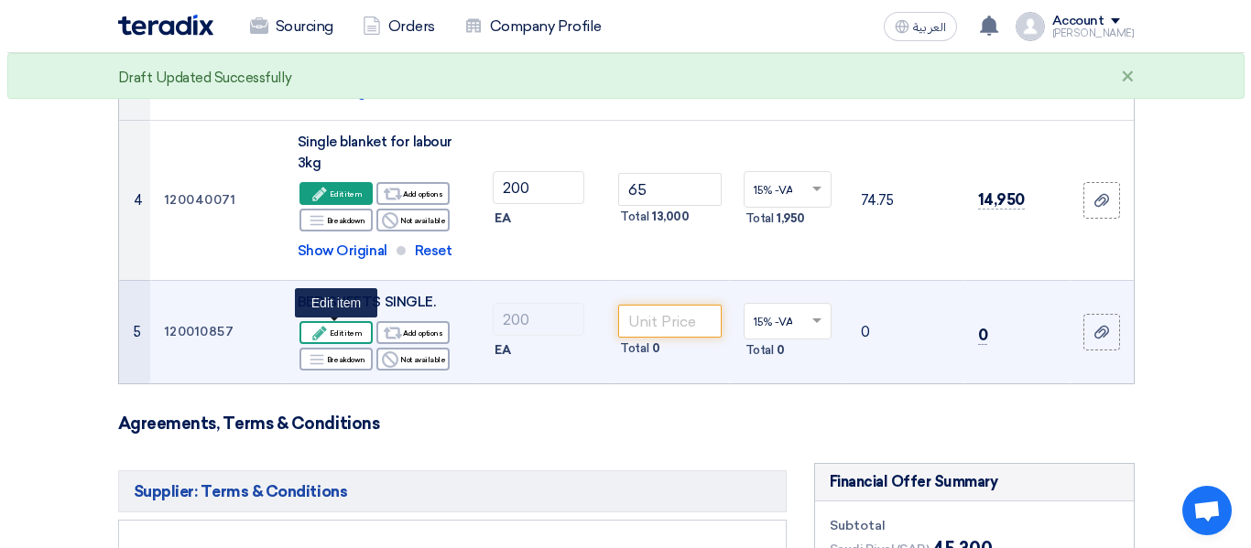
scroll to position [387, 0]
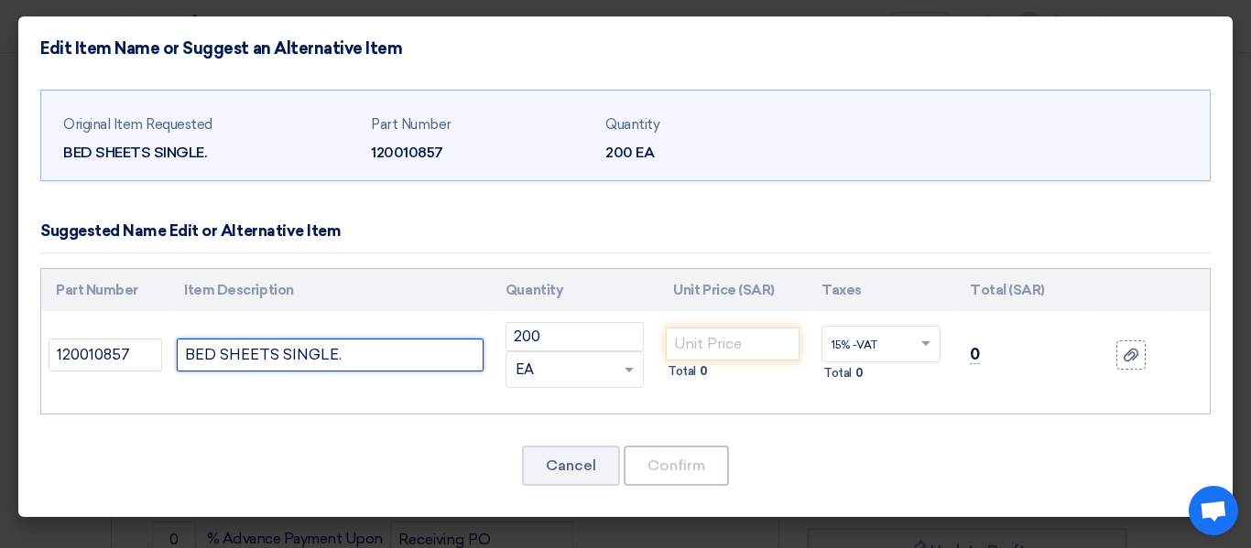
click at [358, 360] on input "BED SHEETS SINGLE." at bounding box center [330, 355] width 307 height 33
type input "BED SHEETS SINGLE. cotton"
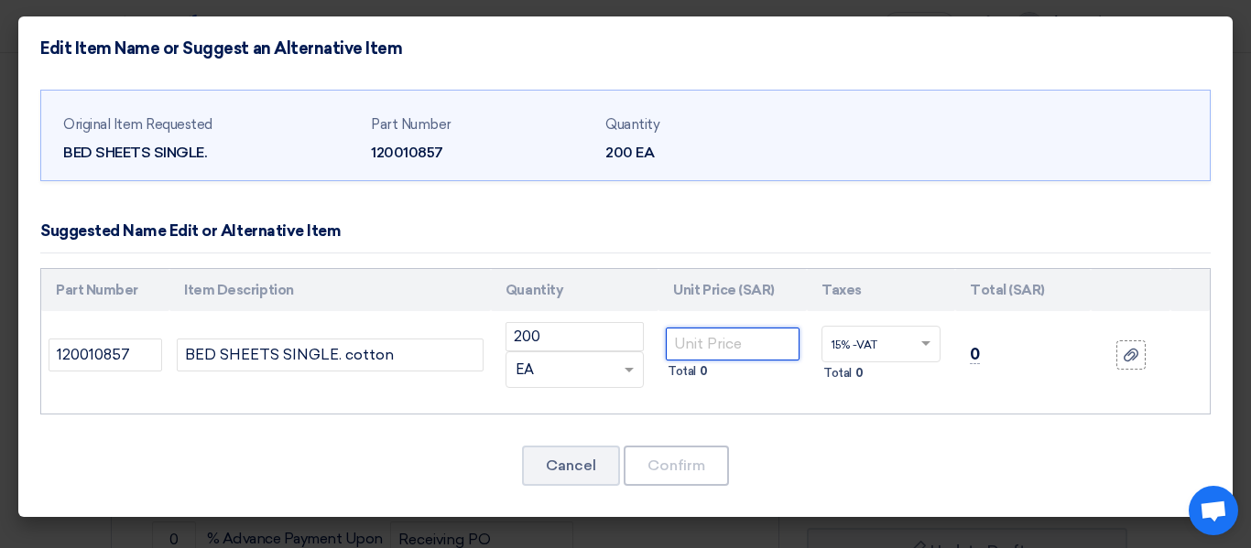
click at [735, 342] on input "number" at bounding box center [733, 344] width 134 height 33
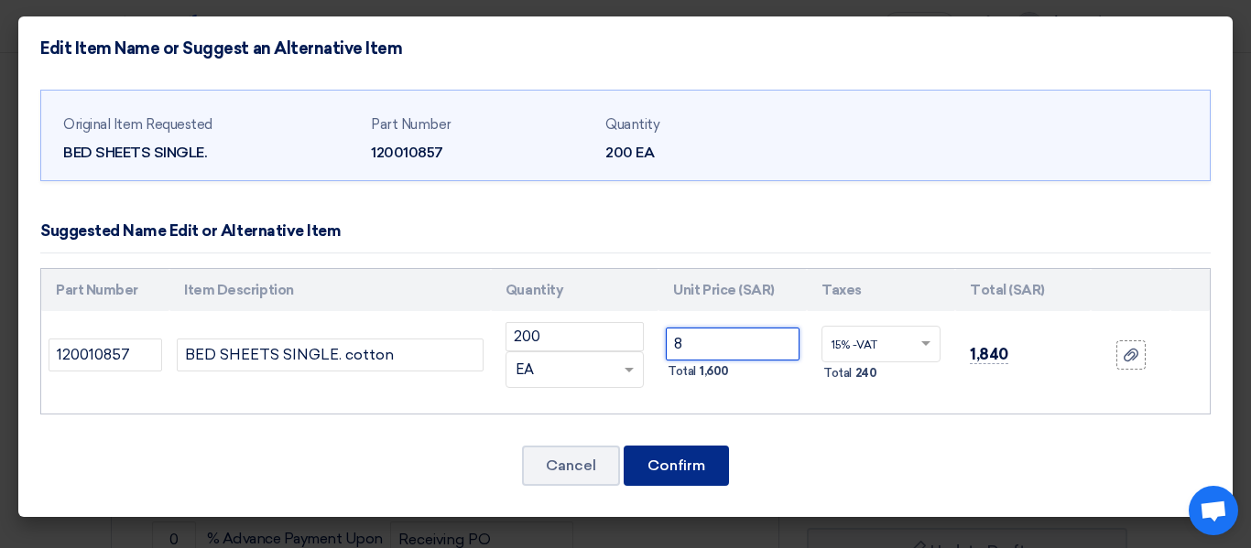
type input "8"
click at [699, 465] on button "Confirm" at bounding box center [676, 466] width 105 height 40
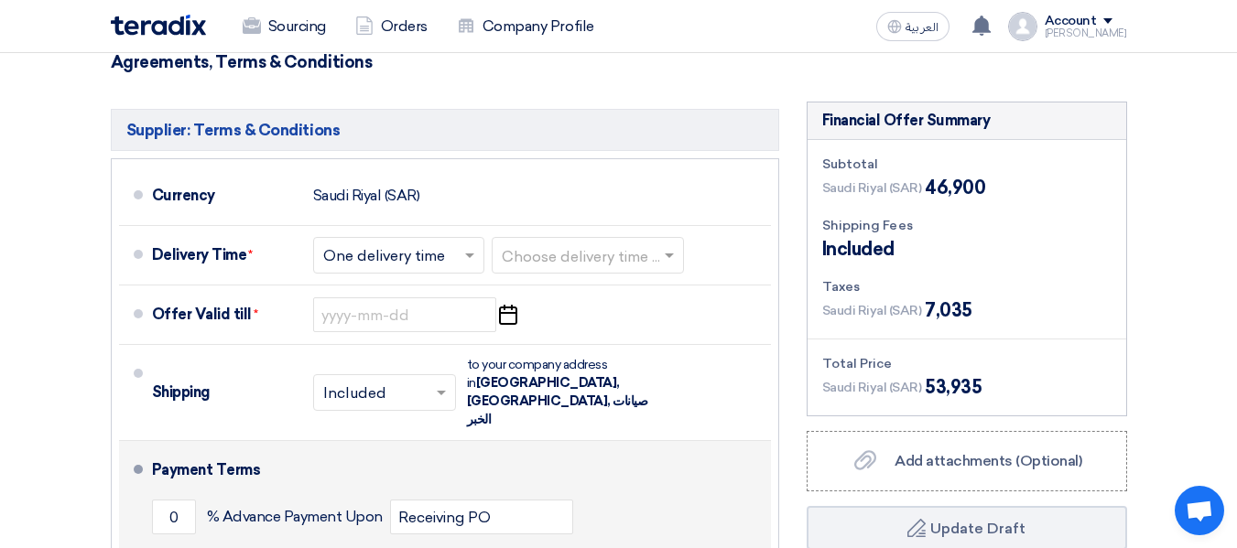
scroll to position [1138, 0]
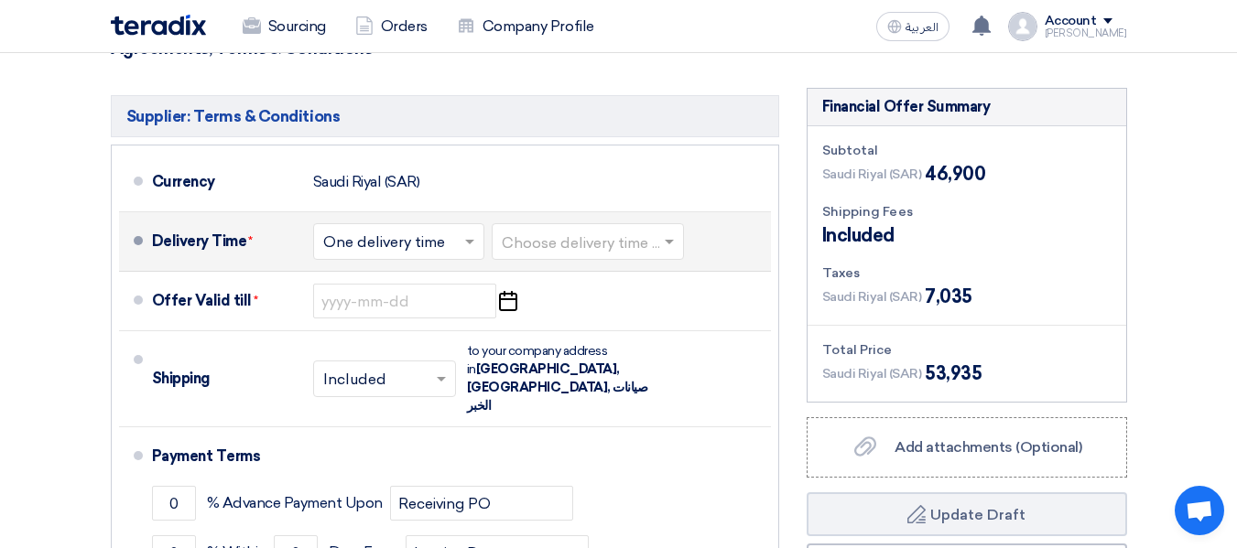
click at [607, 244] on input "text" at bounding box center [589, 244] width 174 height 27
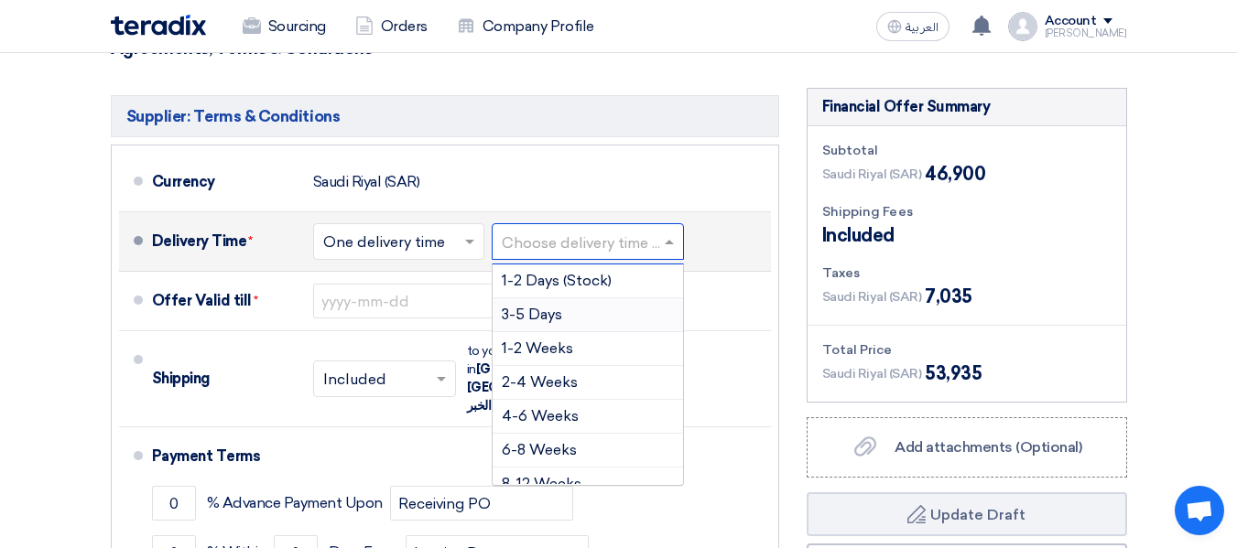
click at [591, 311] on div "3-5 Days" at bounding box center [588, 315] width 190 height 34
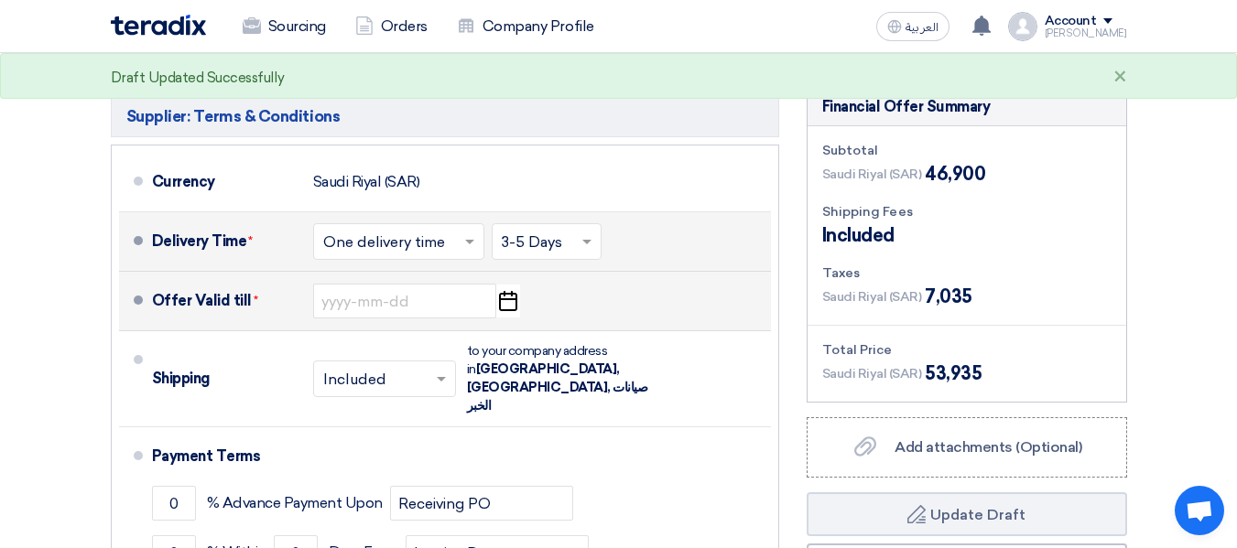
click at [505, 299] on use "button" at bounding box center [508, 301] width 18 height 20
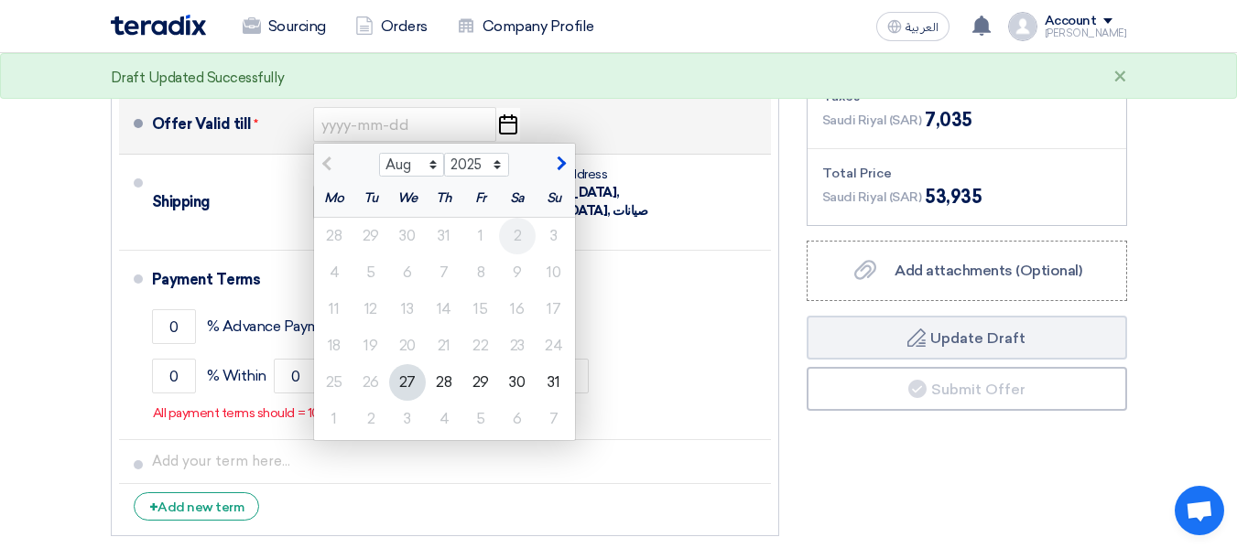
scroll to position [1321, 0]
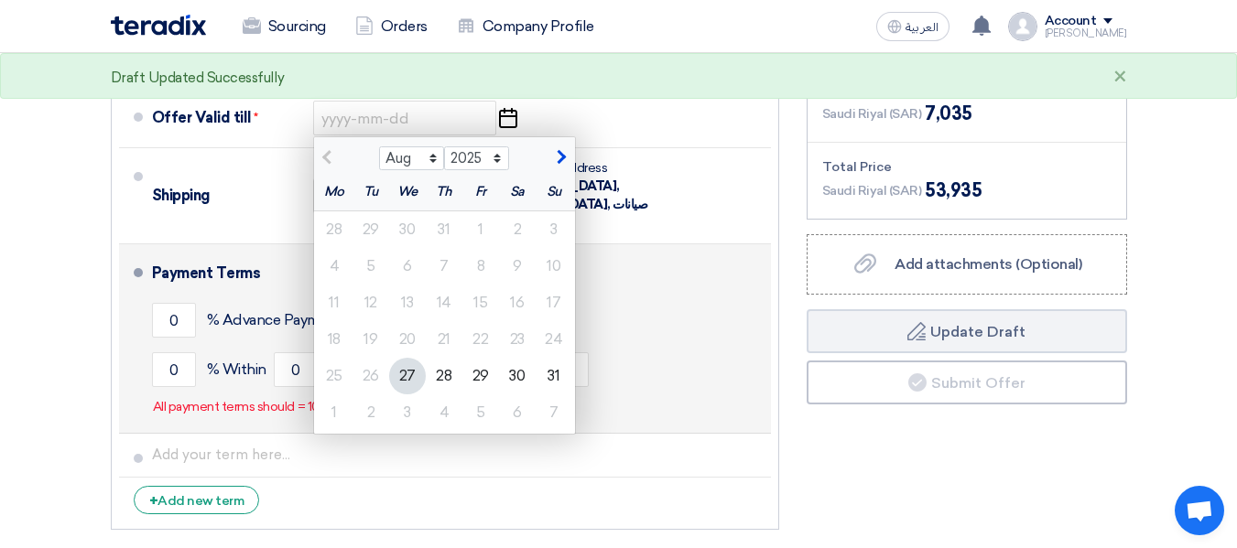
click at [549, 378] on div "31" at bounding box center [554, 376] width 37 height 37
type input "[DATE]"
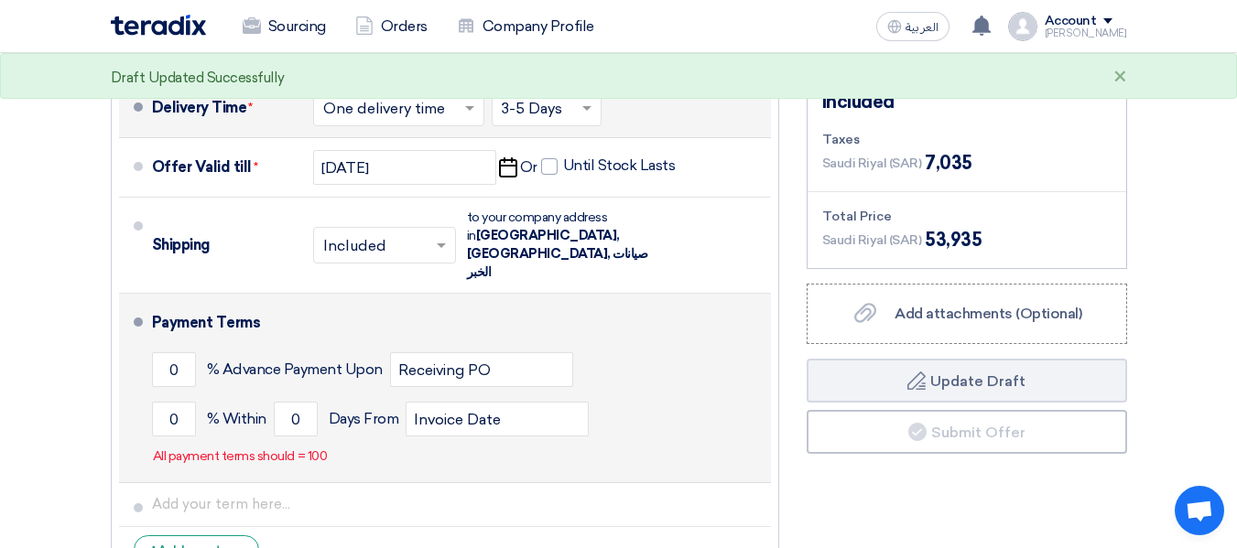
scroll to position [1230, 0]
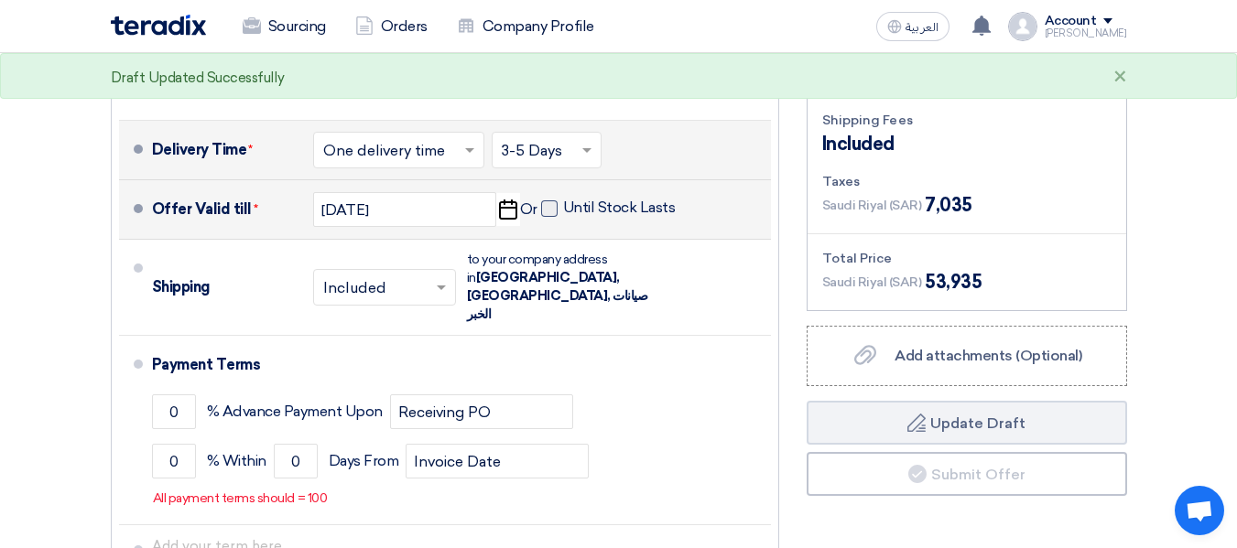
click at [556, 211] on span at bounding box center [549, 209] width 16 height 16
click at [563, 211] on input "Until Stock Lasts" at bounding box center [621, 216] width 116 height 35
checkbox input "true"
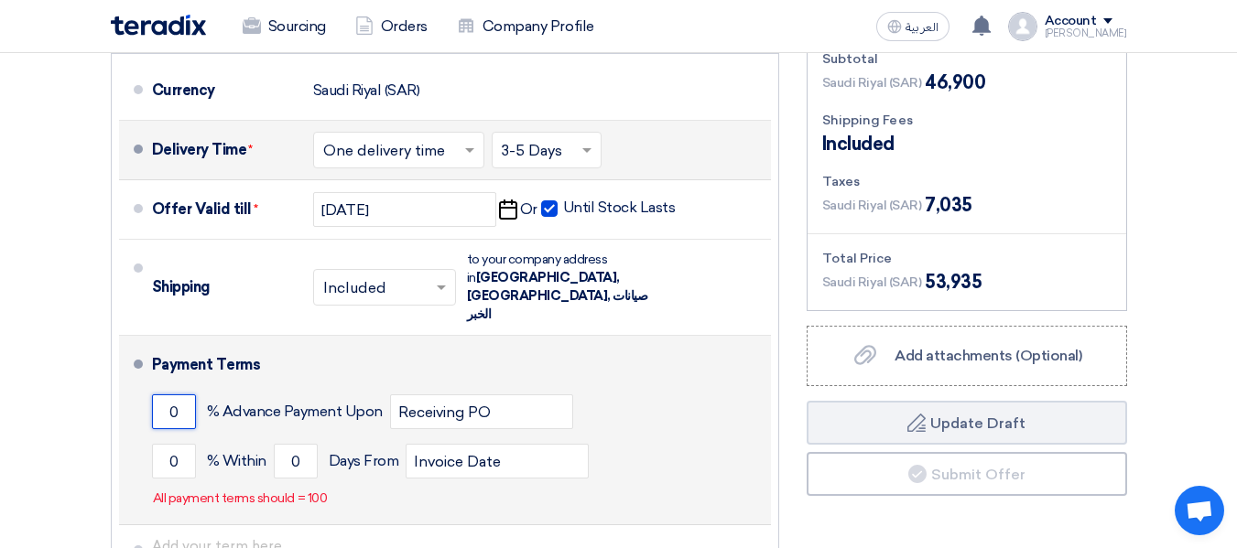
drag, startPoint x: 147, startPoint y: 379, endPoint x: 132, endPoint y: 379, distance: 15.6
click at [132, 379] on li "Payment Terms 0 % Advance Payment Upon Receiving PO 0 % Within 0" at bounding box center [445, 431] width 652 height 190
type input "50"
drag, startPoint x: 184, startPoint y: 427, endPoint x: 121, endPoint y: 423, distance: 63.3
click at [121, 423] on li "Payment Terms 50 % Advance Payment Upon Receiving PO 0 % Within 0" at bounding box center [445, 431] width 652 height 190
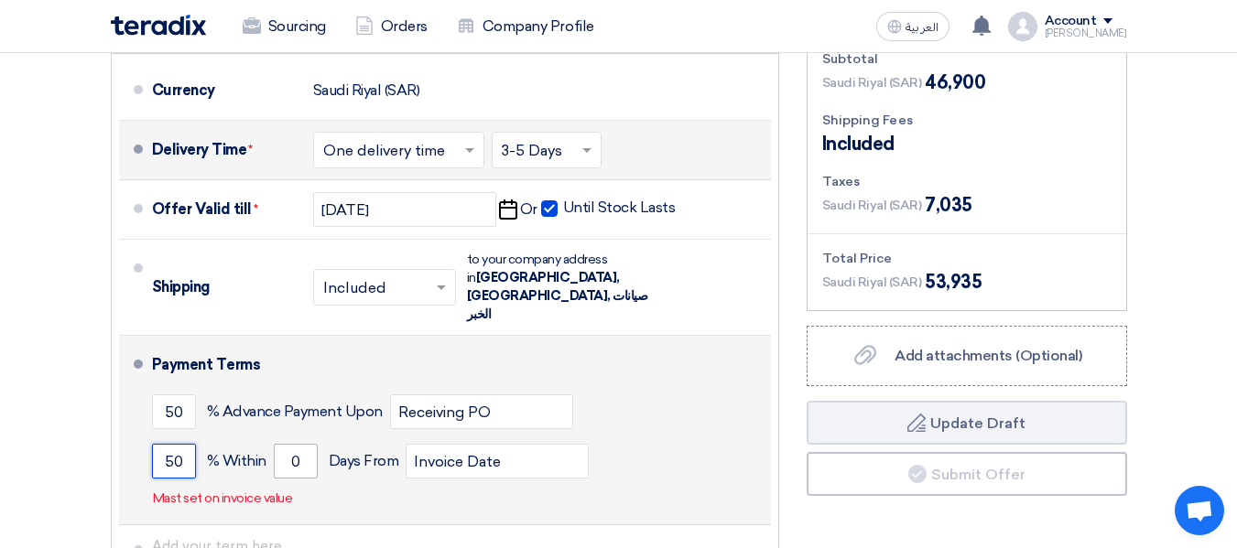
type input "50"
drag, startPoint x: 304, startPoint y: 427, endPoint x: 277, endPoint y: 421, distance: 28.0
click at [277, 444] on input "0" at bounding box center [296, 461] width 44 height 35
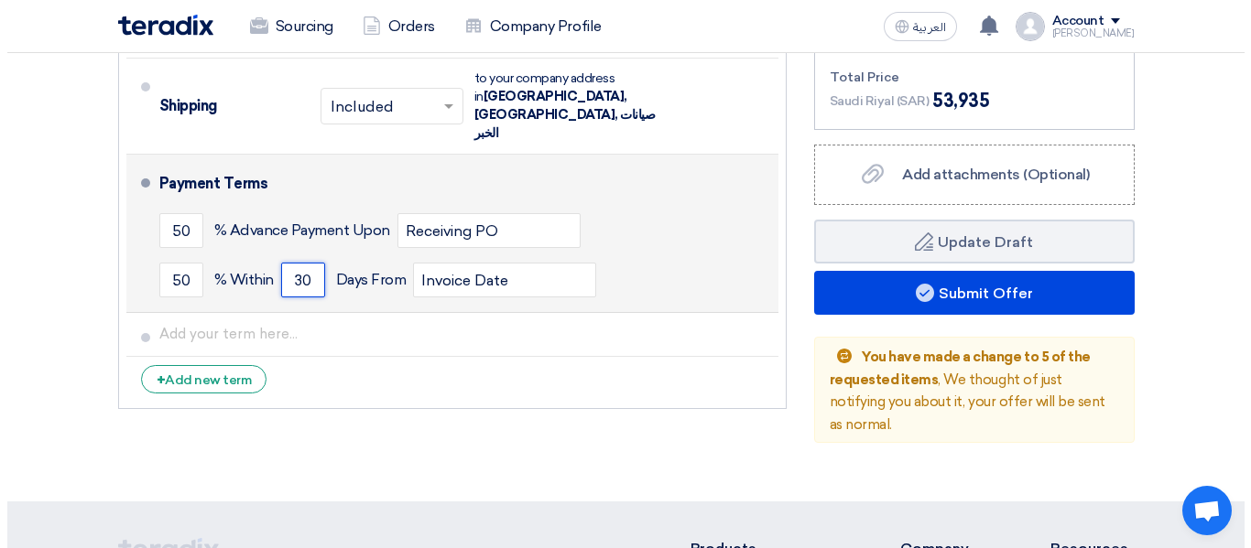
scroll to position [1413, 0]
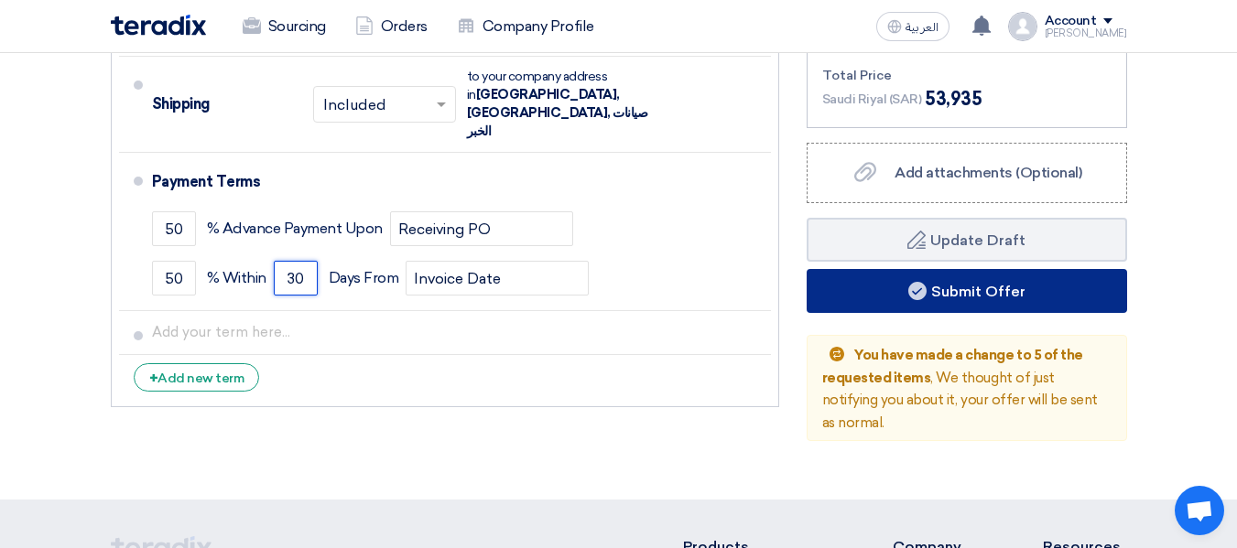
type input "30"
click at [1008, 298] on button "Submit Offer" at bounding box center [967, 291] width 320 height 44
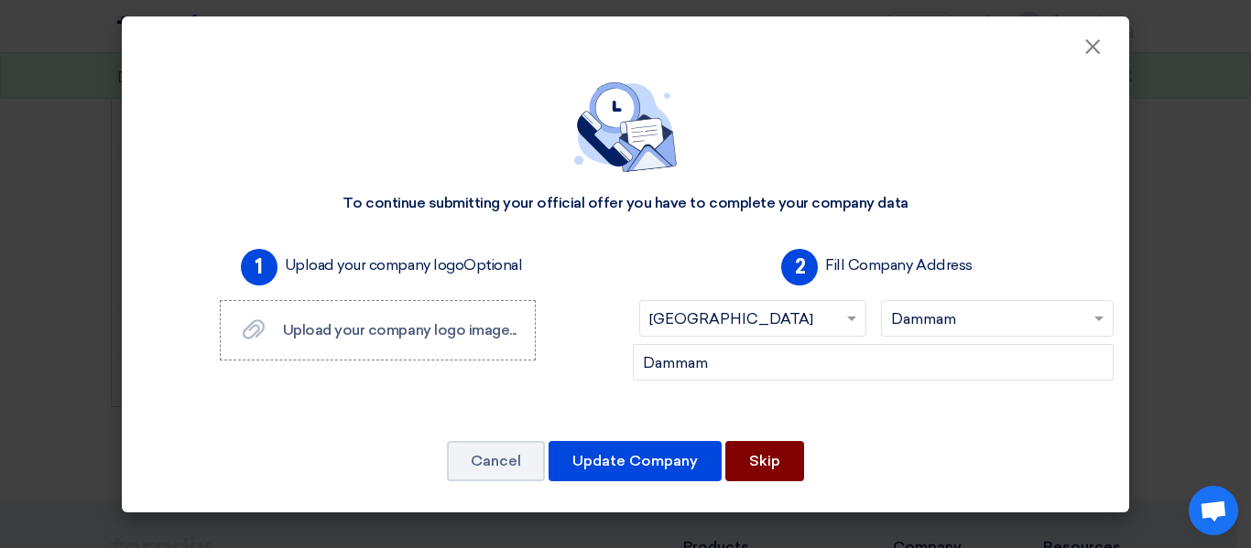
click at [763, 463] on button "Skip" at bounding box center [764, 461] width 79 height 40
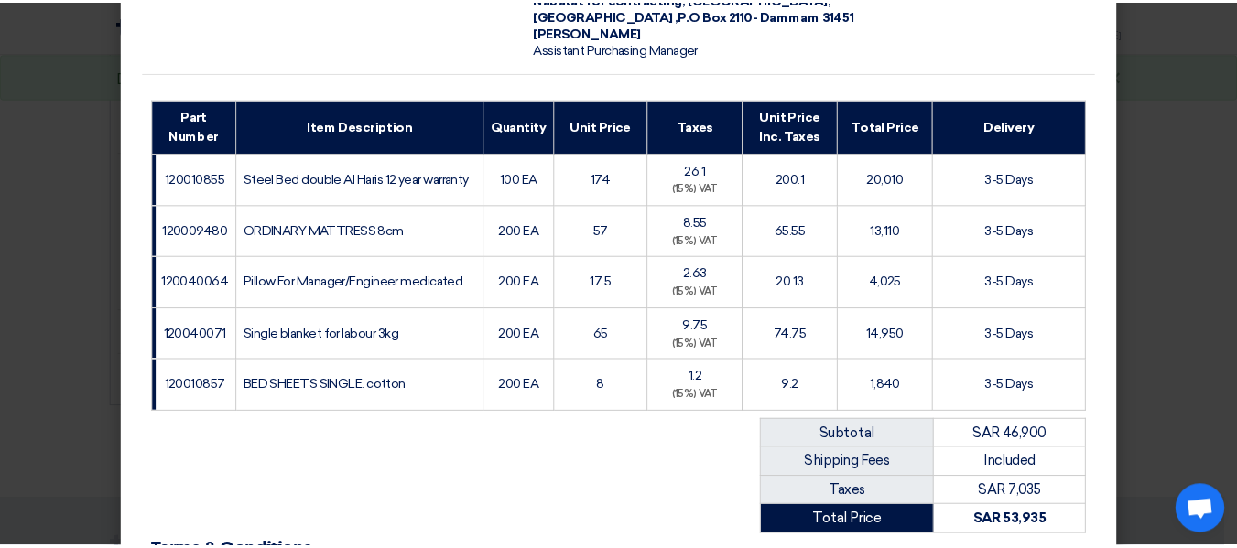
scroll to position [476, 0]
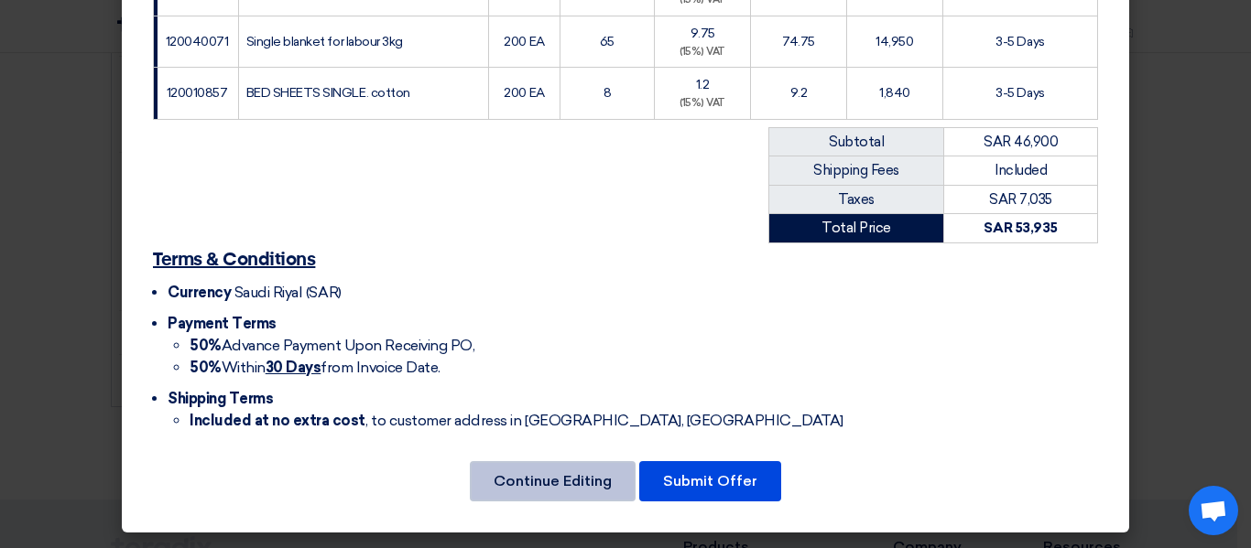
click at [562, 480] on button "Continue Editing" at bounding box center [553, 481] width 166 height 40
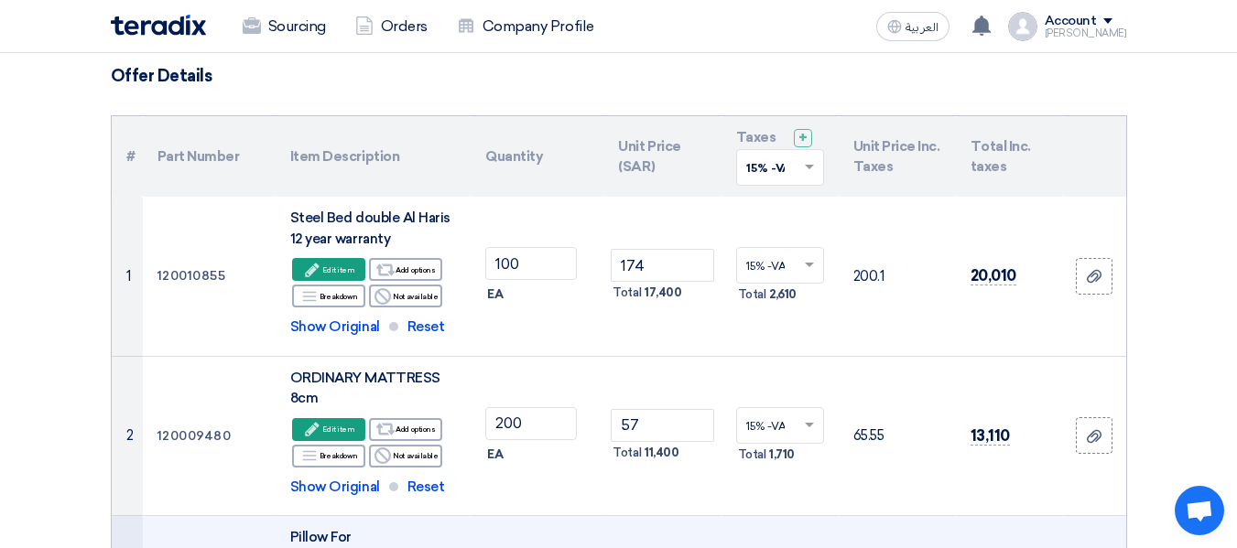
scroll to position [39, 0]
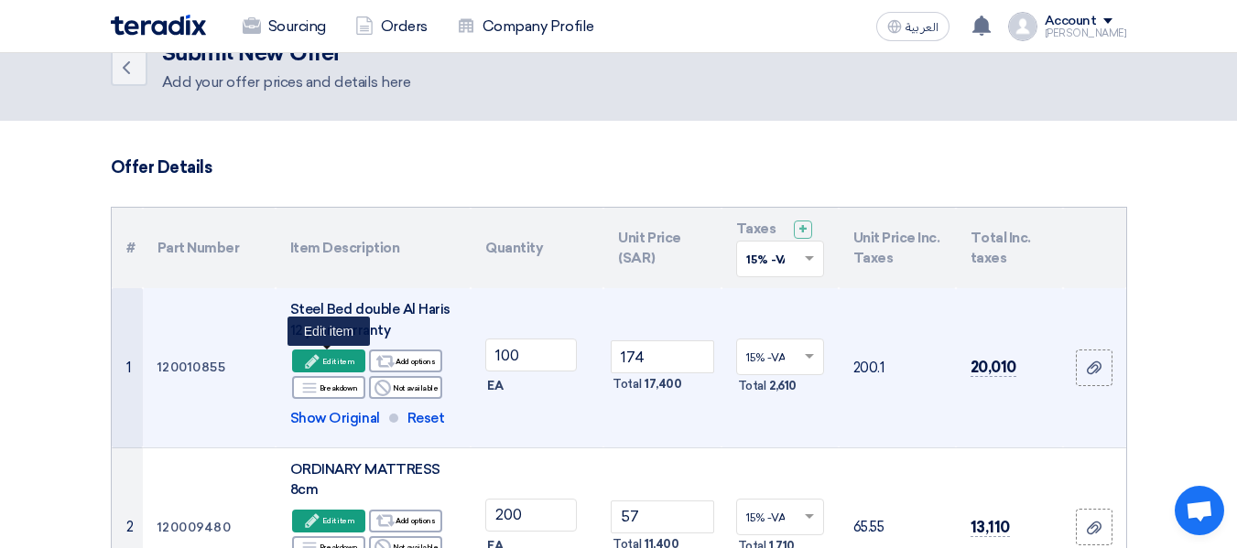
click at [342, 362] on div "Edit Edit item" at bounding box center [328, 361] width 73 height 23
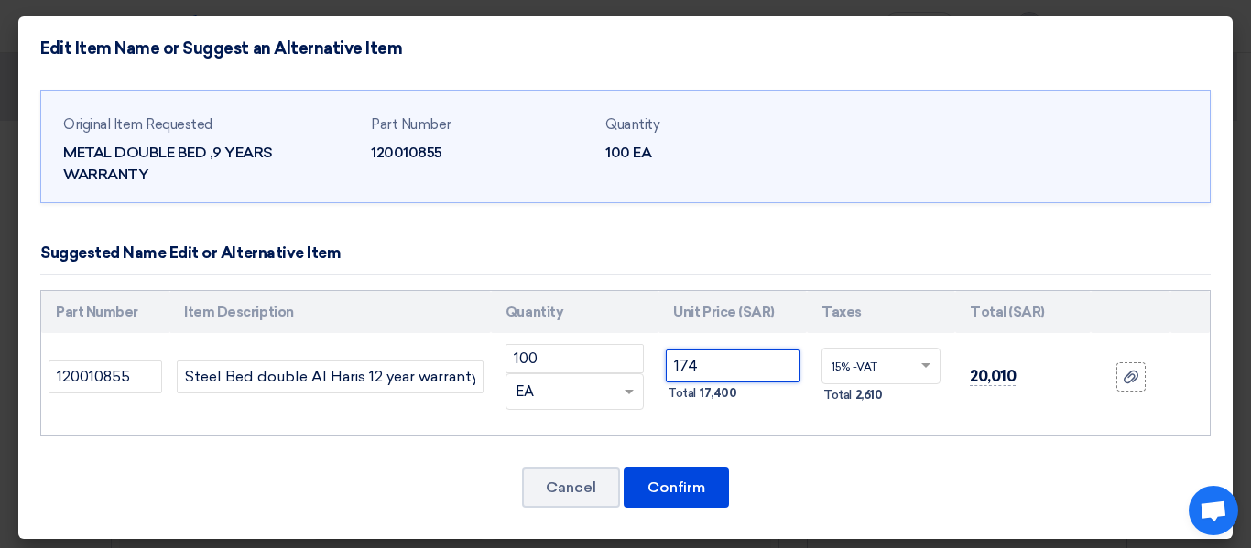
click at [740, 361] on input "174" at bounding box center [733, 366] width 134 height 33
type input "175"
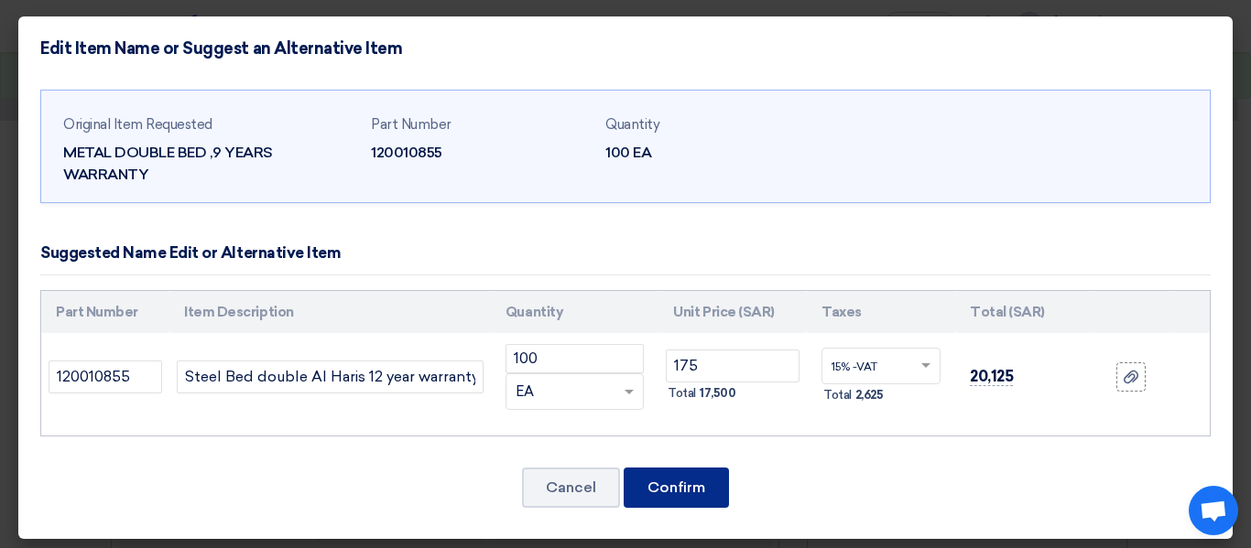
click at [679, 479] on button "Confirm" at bounding box center [676, 488] width 105 height 40
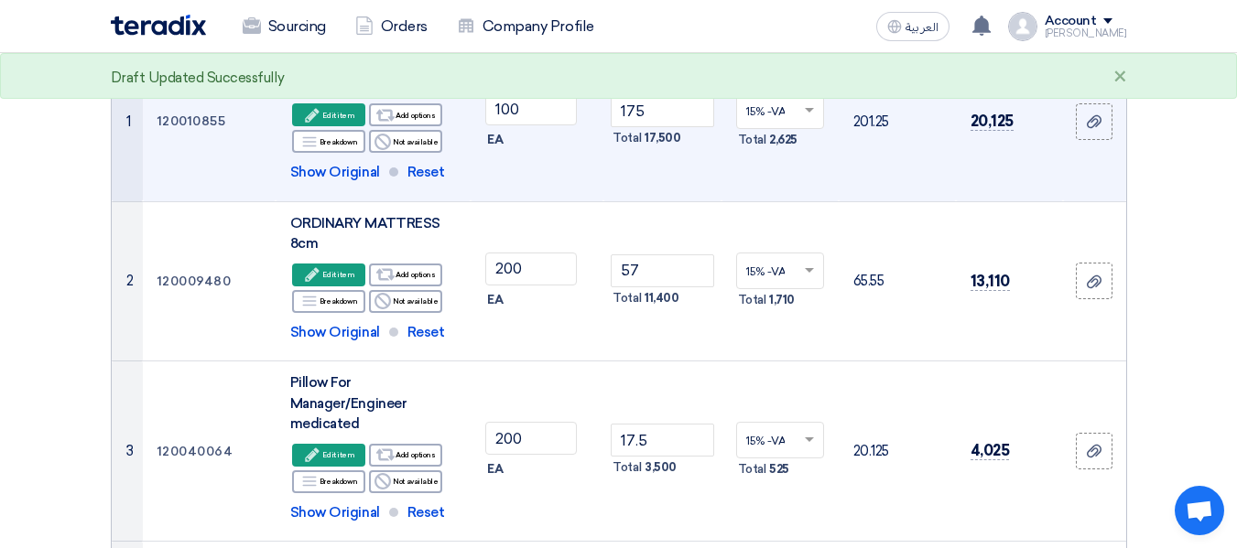
scroll to position [314, 0]
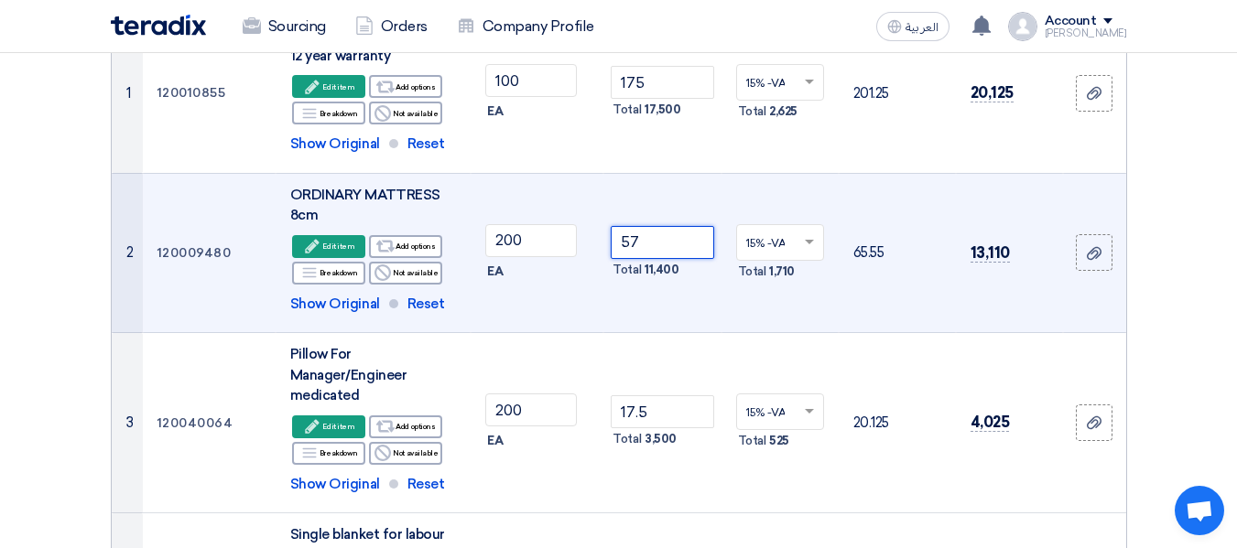
click at [653, 250] on input "57" at bounding box center [662, 242] width 103 height 33
click at [305, 236] on div "Edit Edit item" at bounding box center [328, 246] width 73 height 23
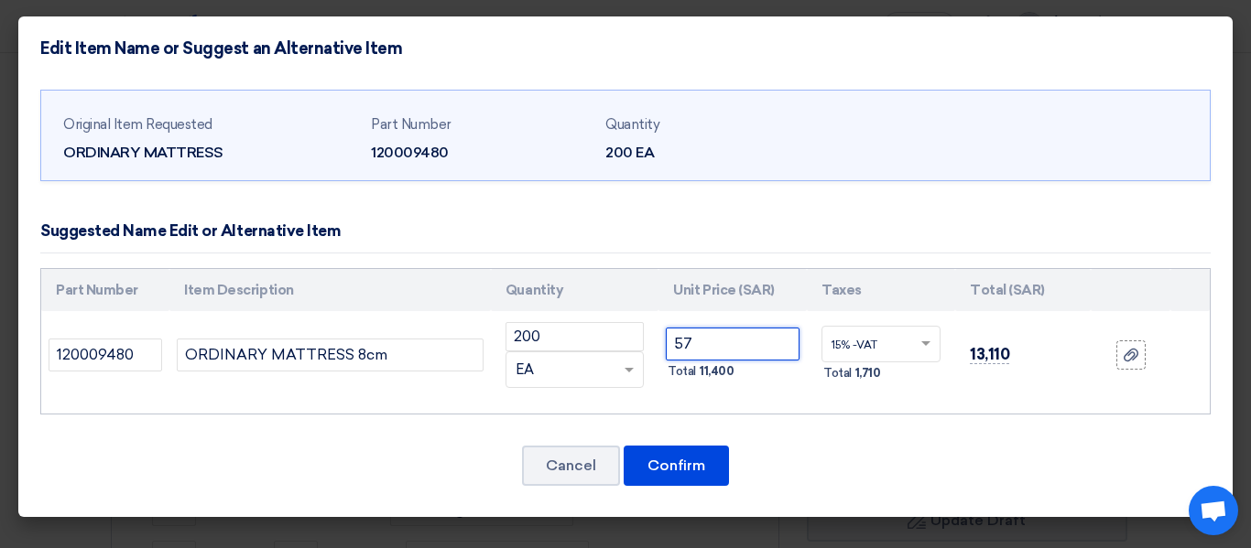
click at [724, 353] on input "57" at bounding box center [733, 344] width 134 height 33
type input "58"
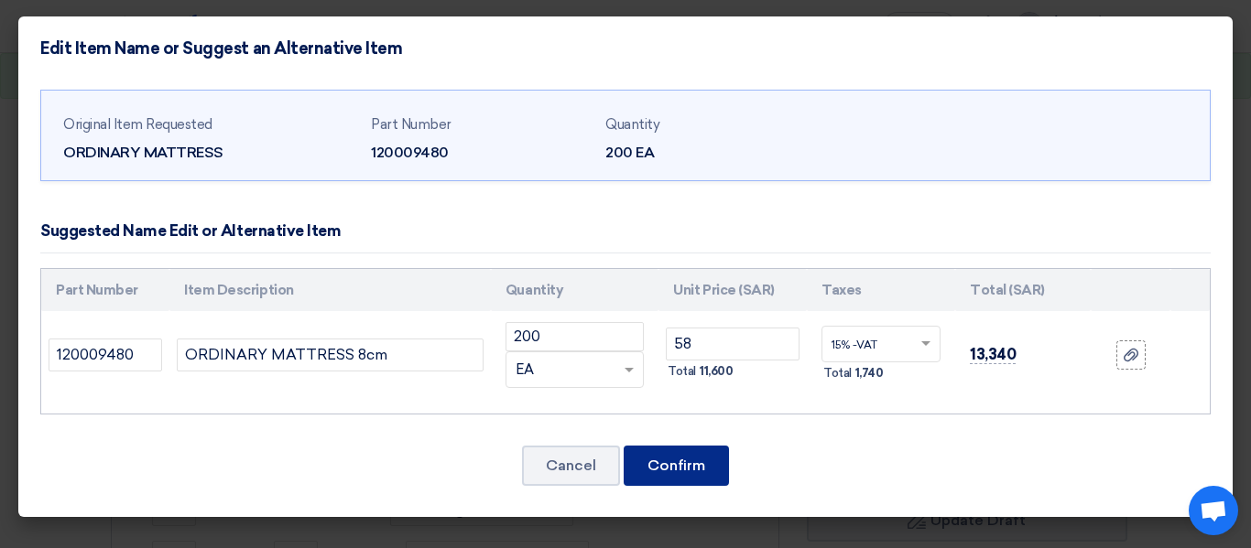
click at [684, 464] on button "Confirm" at bounding box center [676, 466] width 105 height 40
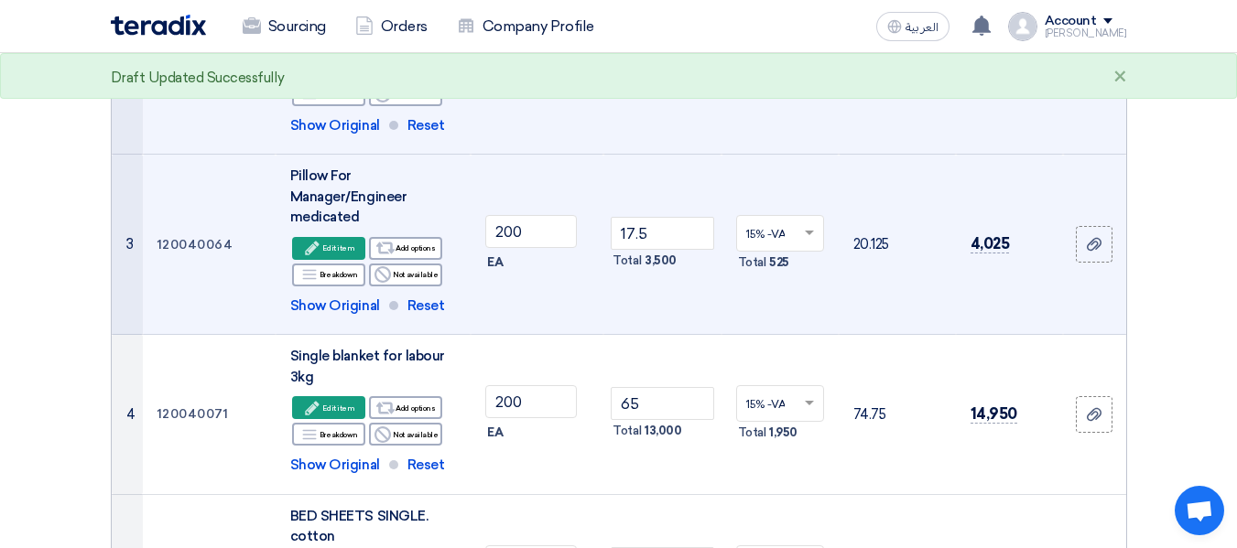
scroll to position [497, 0]
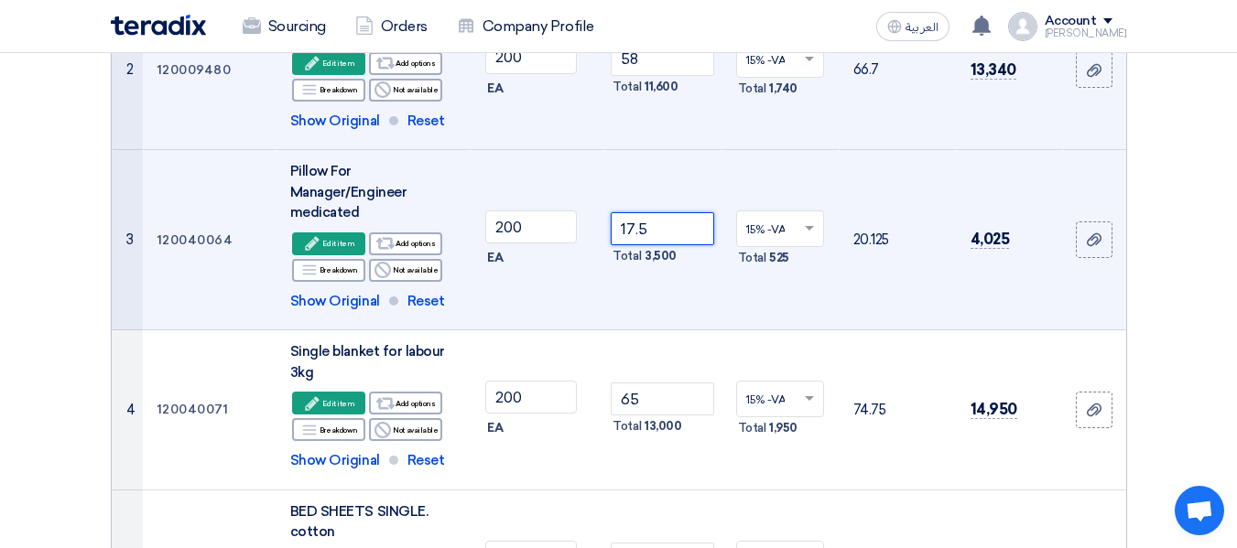
click at [657, 231] on input "17.5" at bounding box center [662, 228] width 103 height 33
click at [351, 246] on div "Edit Edit item" at bounding box center [328, 244] width 73 height 23
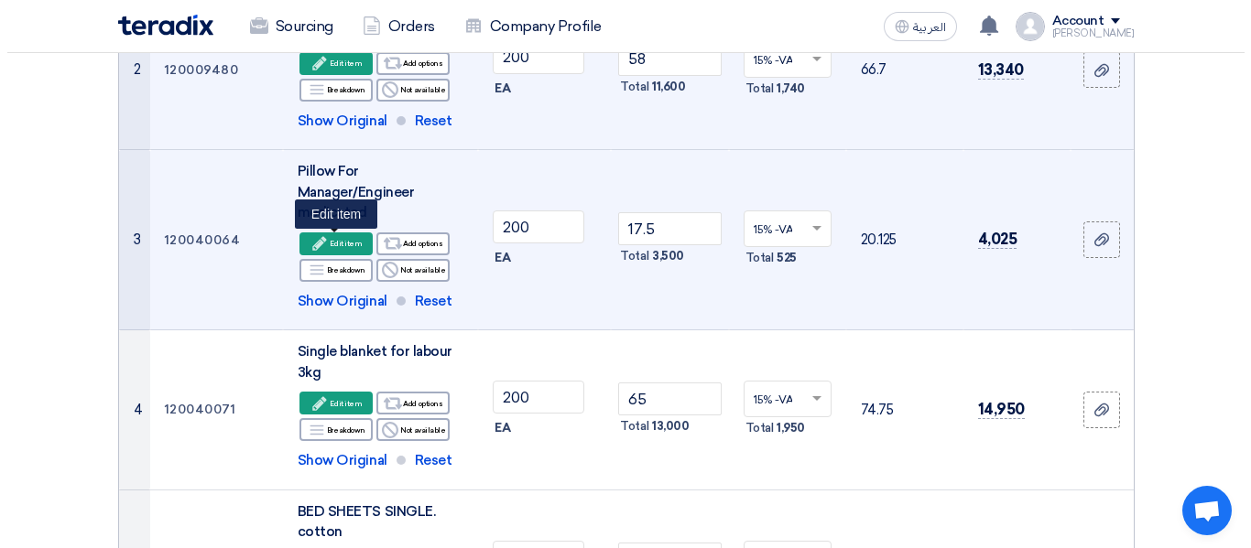
scroll to position [338, 0]
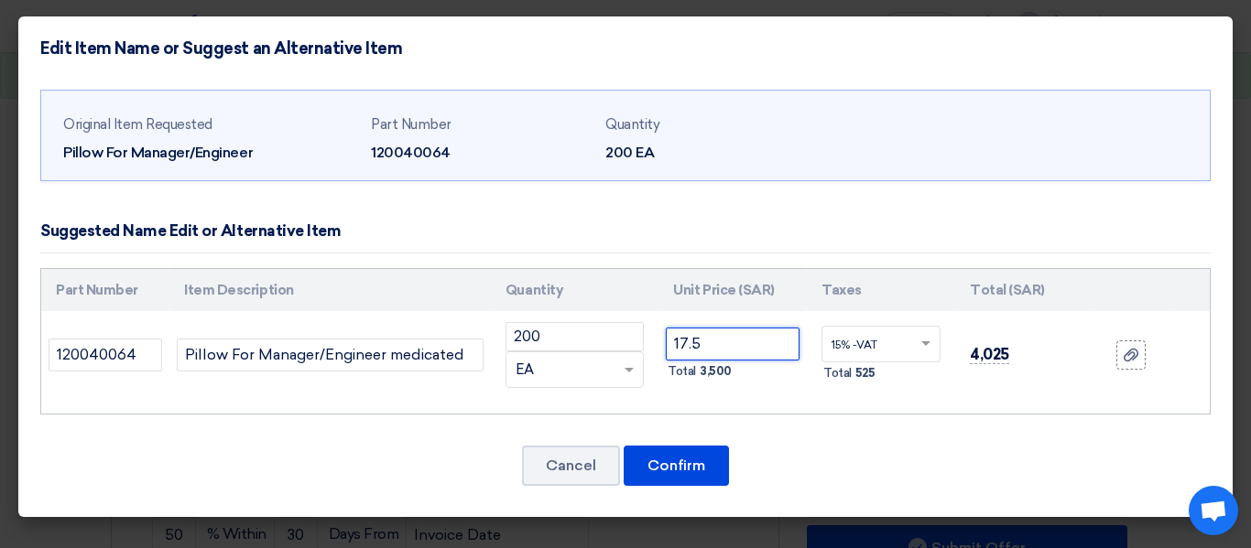
click at [722, 345] on input "17.5" at bounding box center [733, 344] width 134 height 33
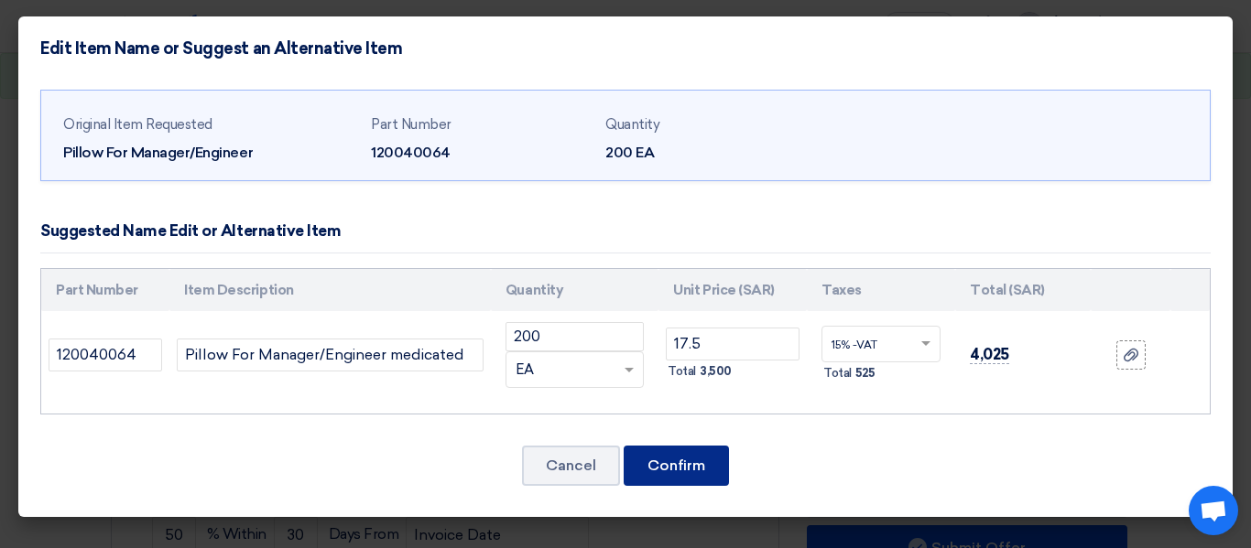
click at [679, 458] on button "Confirm" at bounding box center [676, 466] width 105 height 40
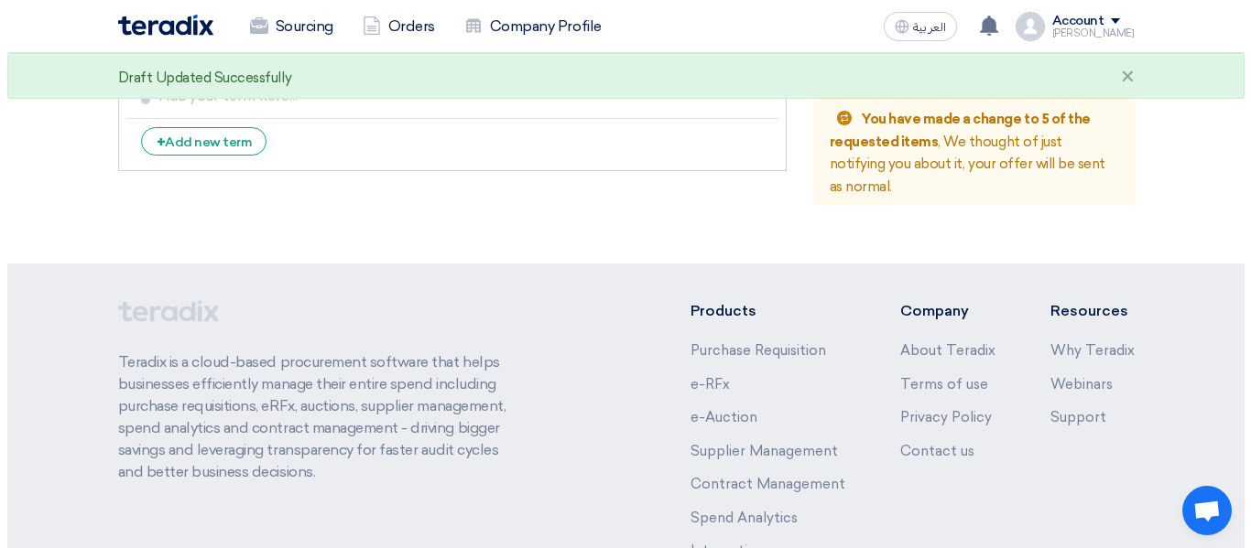
scroll to position [1431, 0]
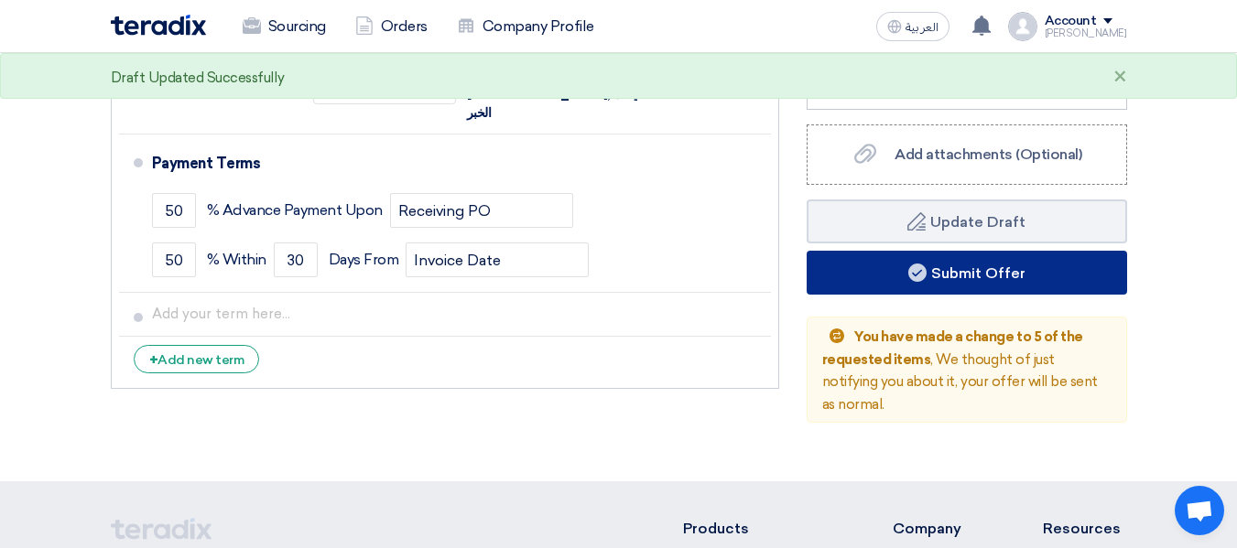
click at [1000, 272] on button "Submit Offer" at bounding box center [967, 273] width 320 height 44
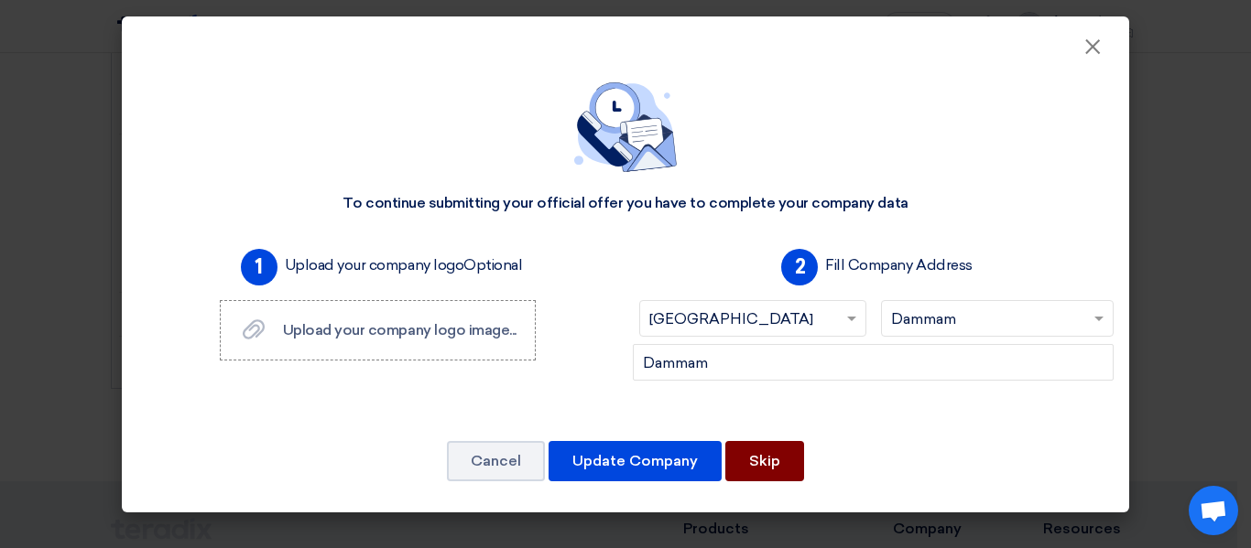
click at [759, 461] on button "Skip" at bounding box center [764, 461] width 79 height 40
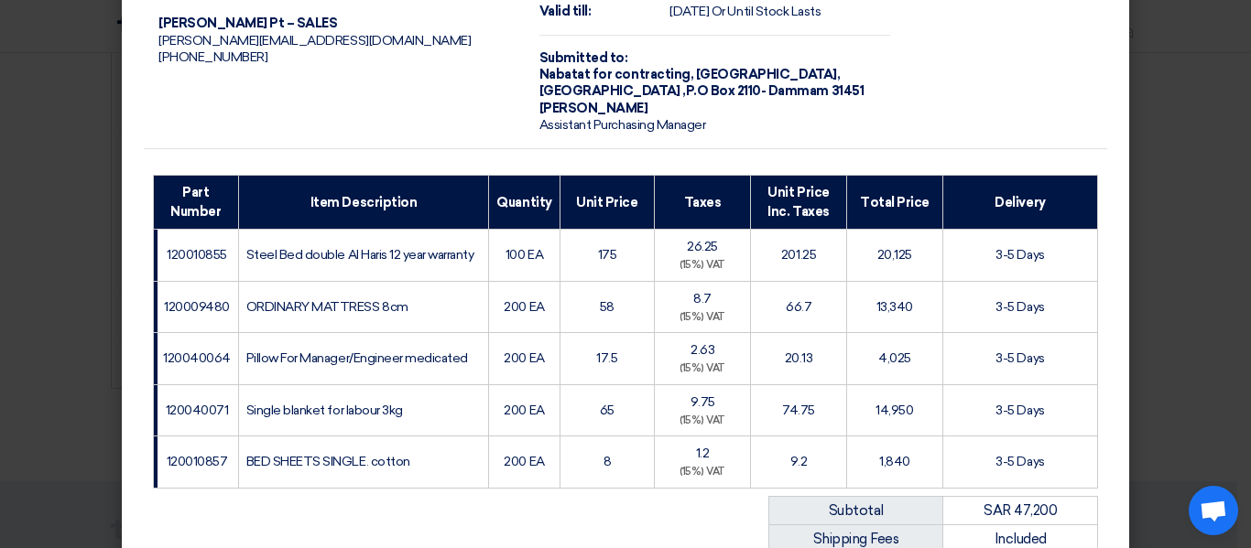
scroll to position [476, 0]
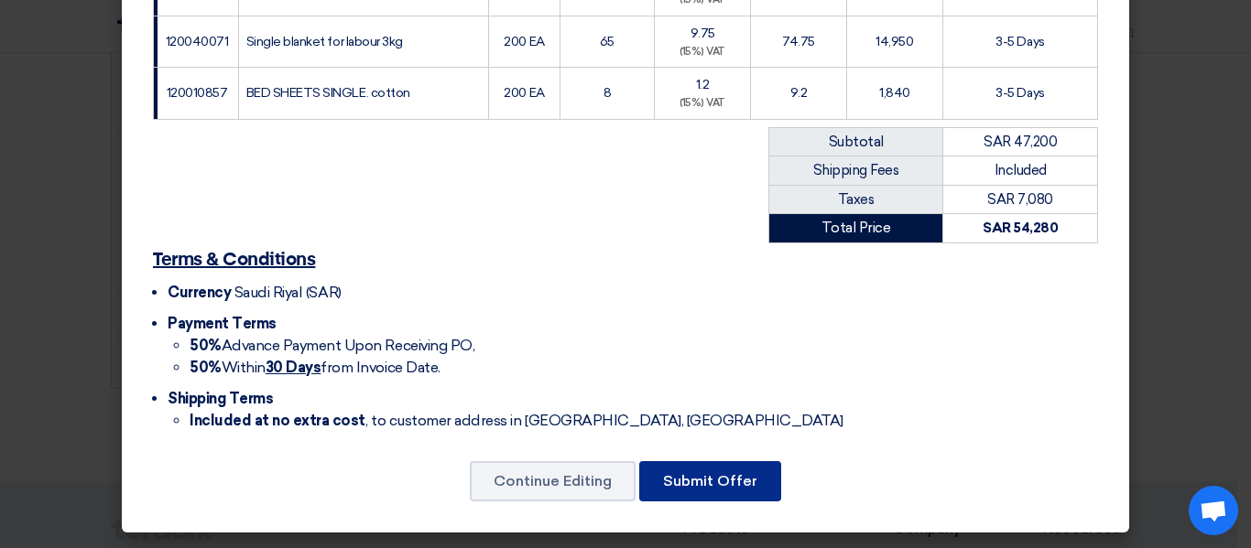
click at [712, 488] on button "Submit Offer" at bounding box center [710, 481] width 142 height 40
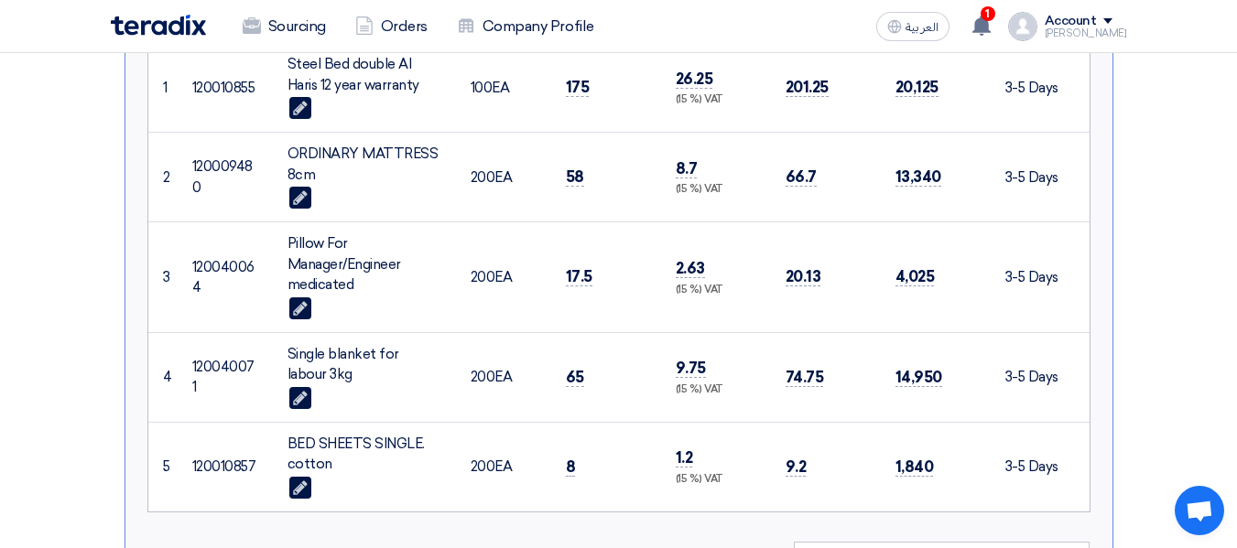
scroll to position [939, 0]
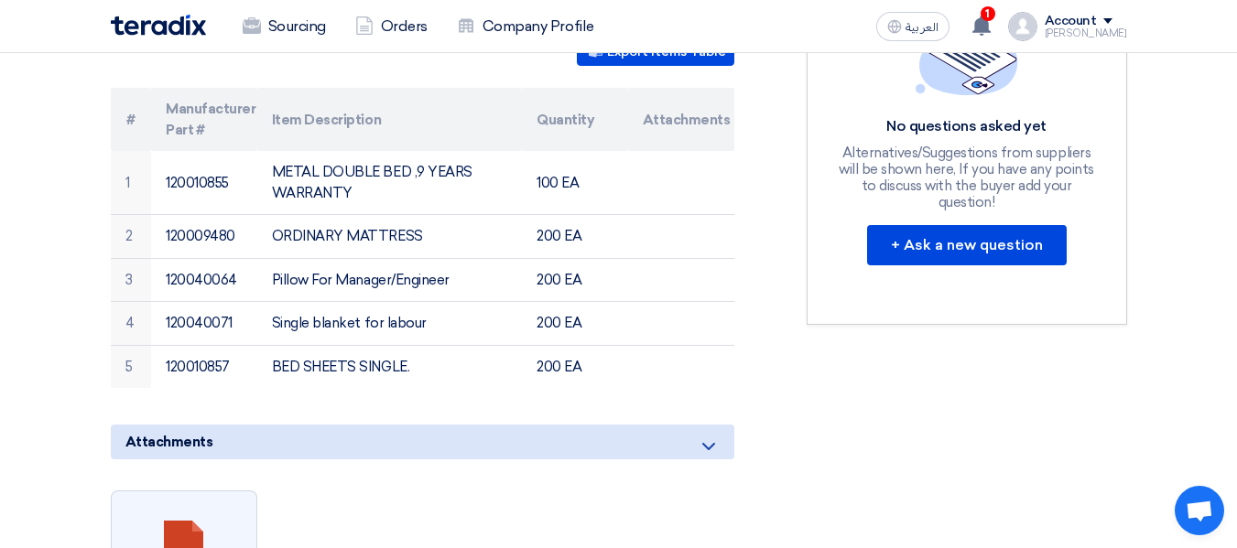
scroll to position [733, 0]
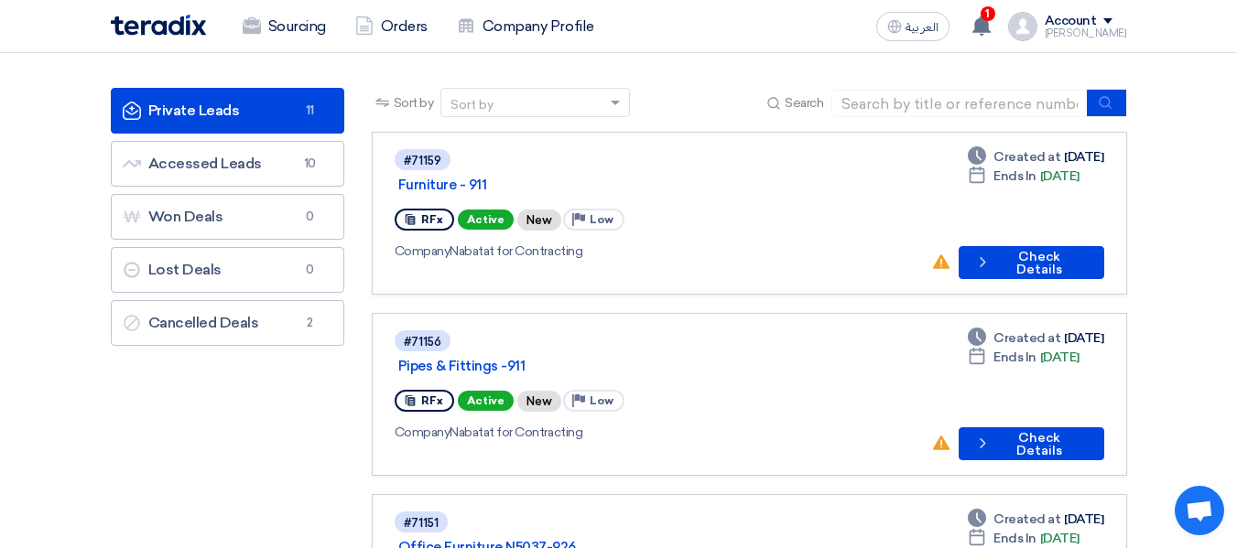
scroll to position [92, 0]
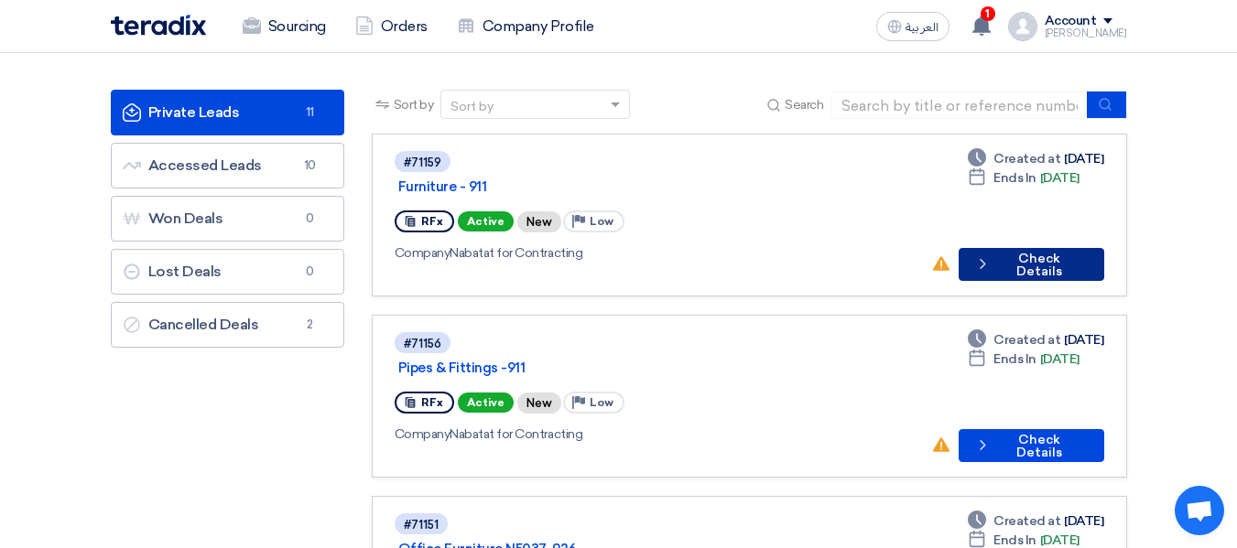
click at [1014, 248] on button "Check details Check Details" at bounding box center [1032, 264] width 146 height 33
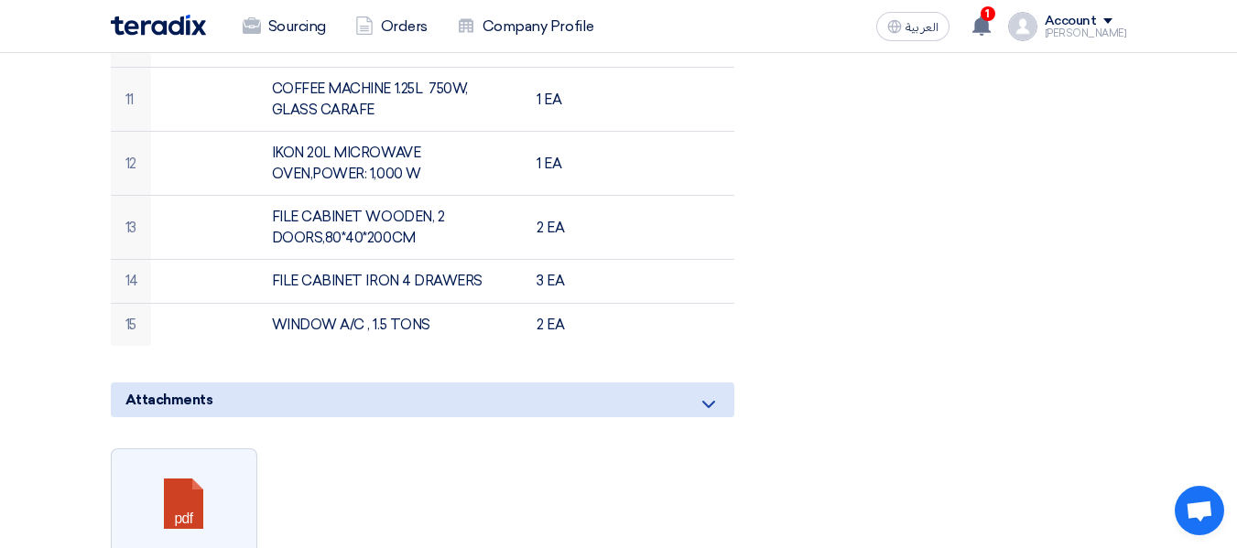
scroll to position [1190, 0]
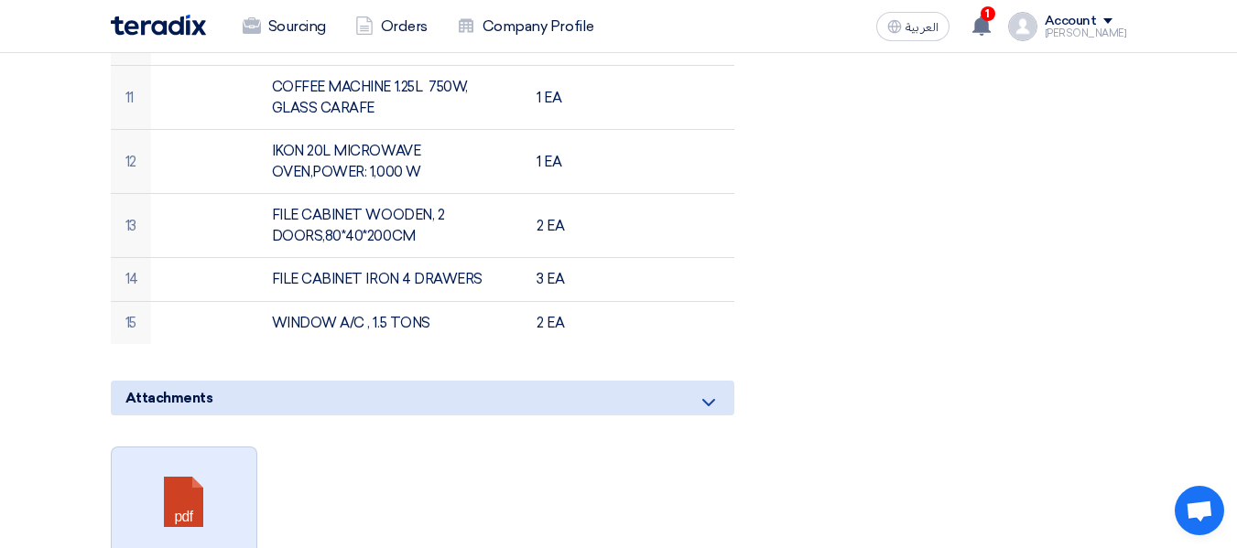
click at [201, 448] on link at bounding box center [185, 503] width 147 height 110
